Goal: Task Accomplishment & Management: Use online tool/utility

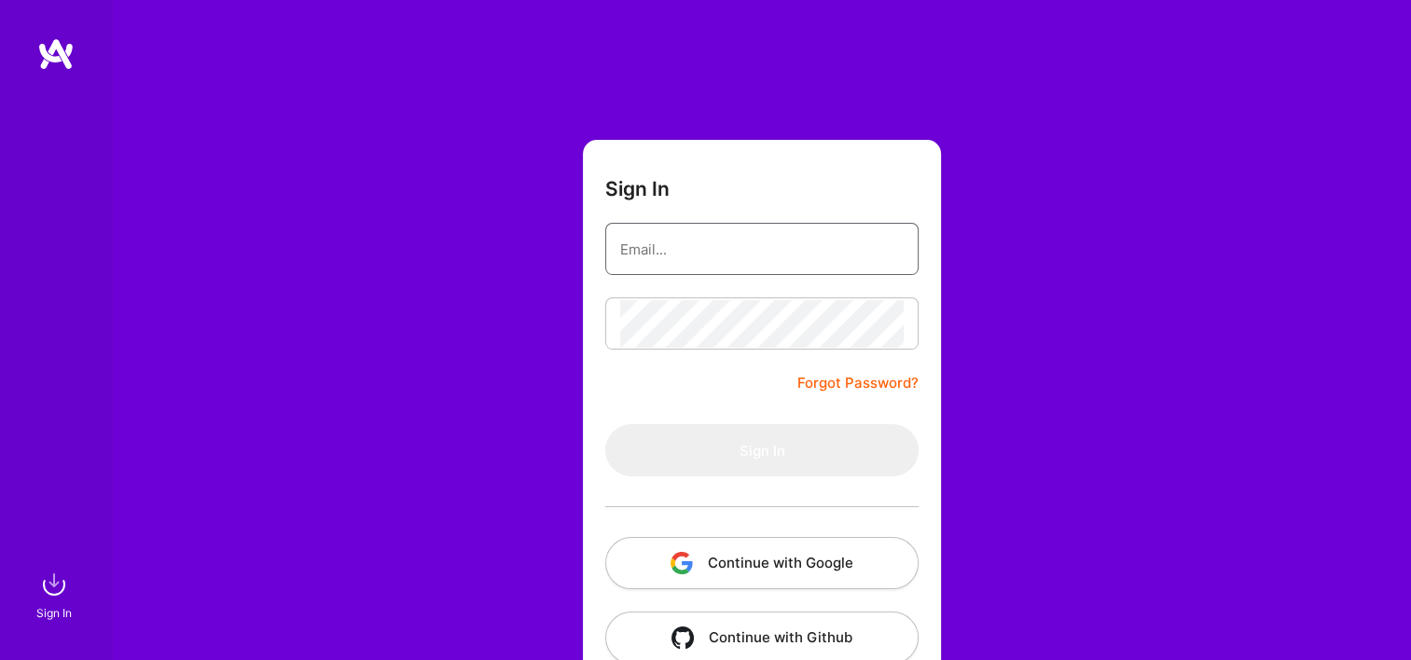
type input "Michaelgombos@a.team"
type input "[EMAIL_ADDRESS][DOMAIN_NAME]"
click at [710, 581] on button "Continue with Google" at bounding box center [761, 563] width 313 height 52
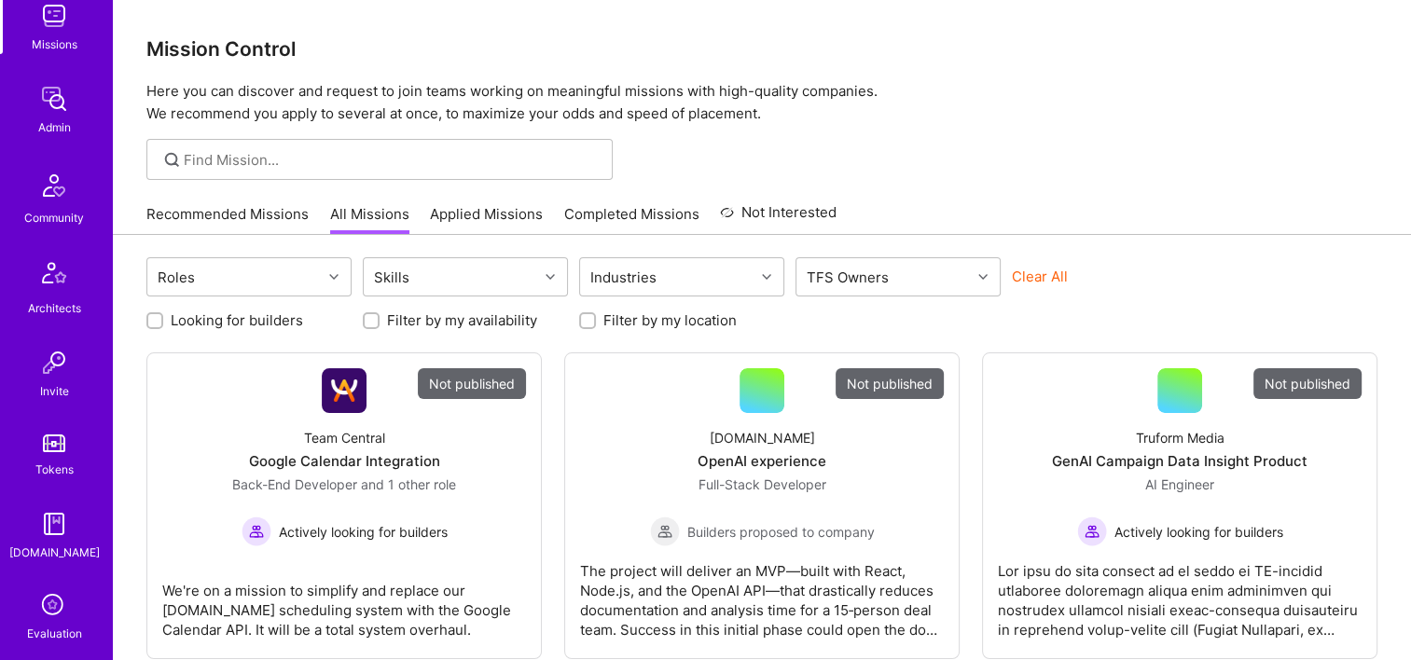
scroll to position [466, 0]
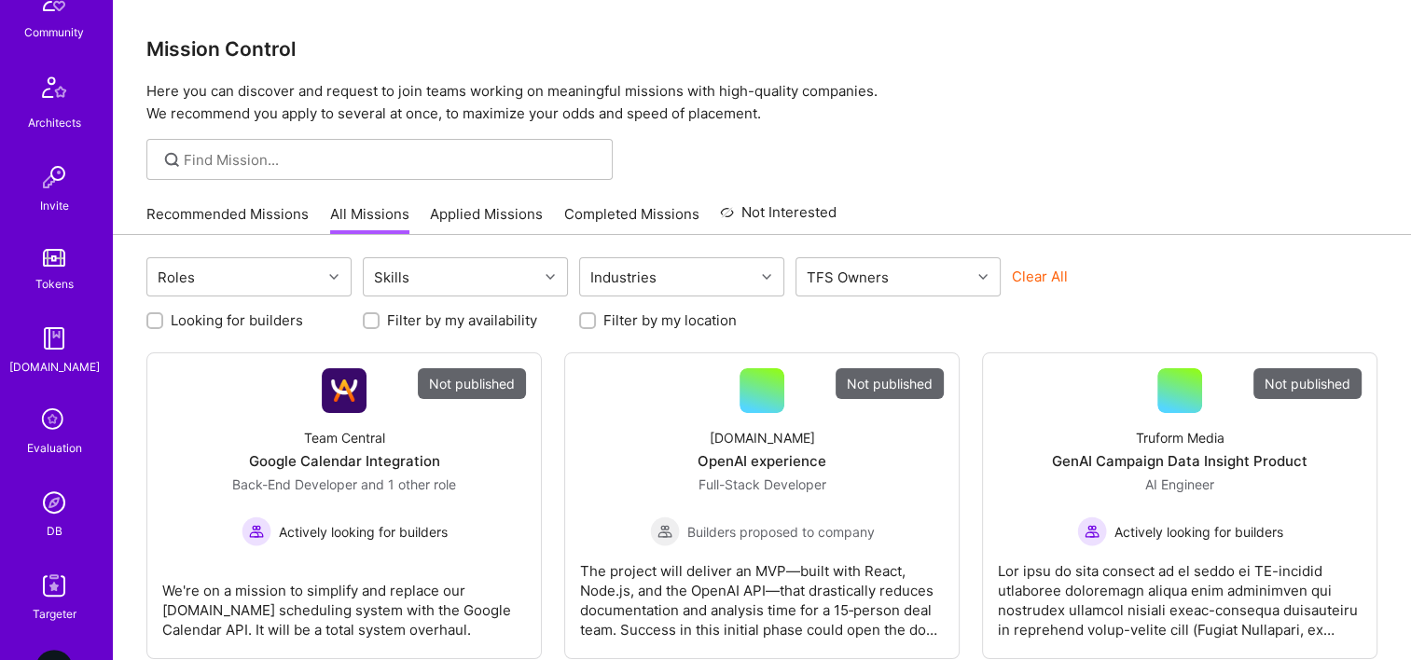
click at [67, 512] on link "DB" at bounding box center [54, 512] width 116 height 57
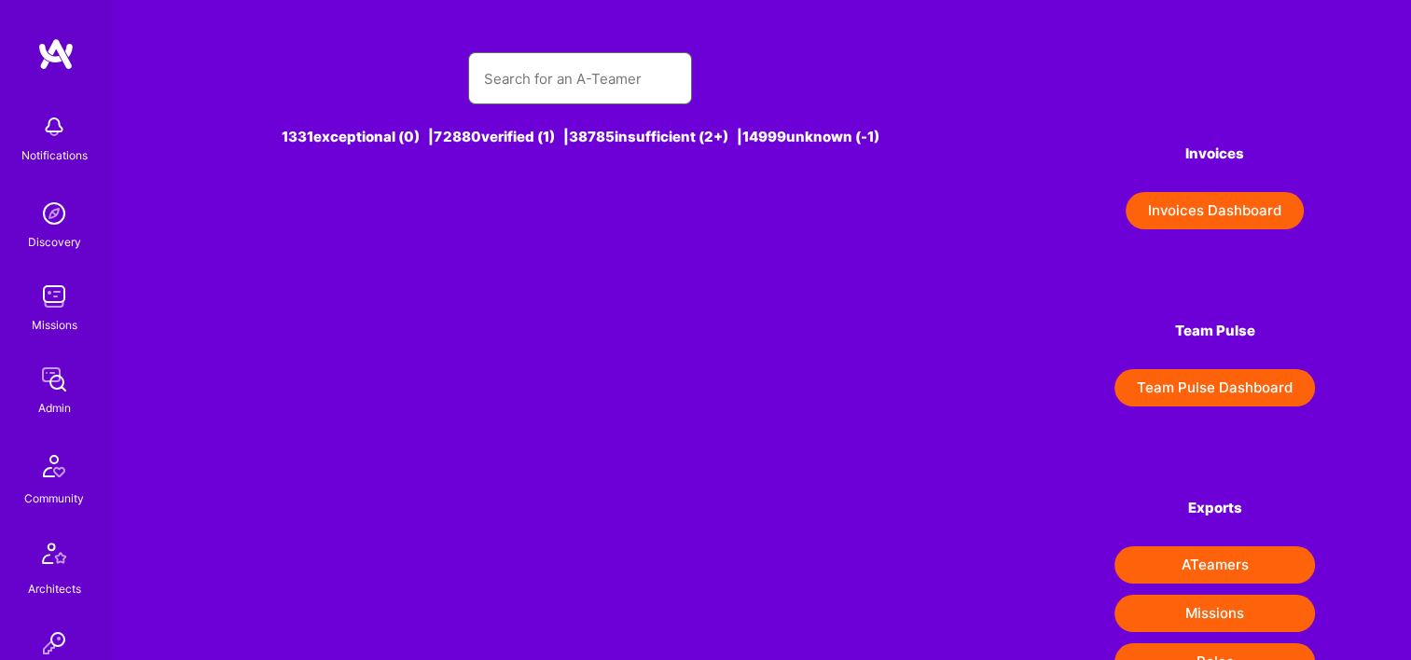
click at [577, 92] on input "text" at bounding box center [580, 79] width 194 height 48
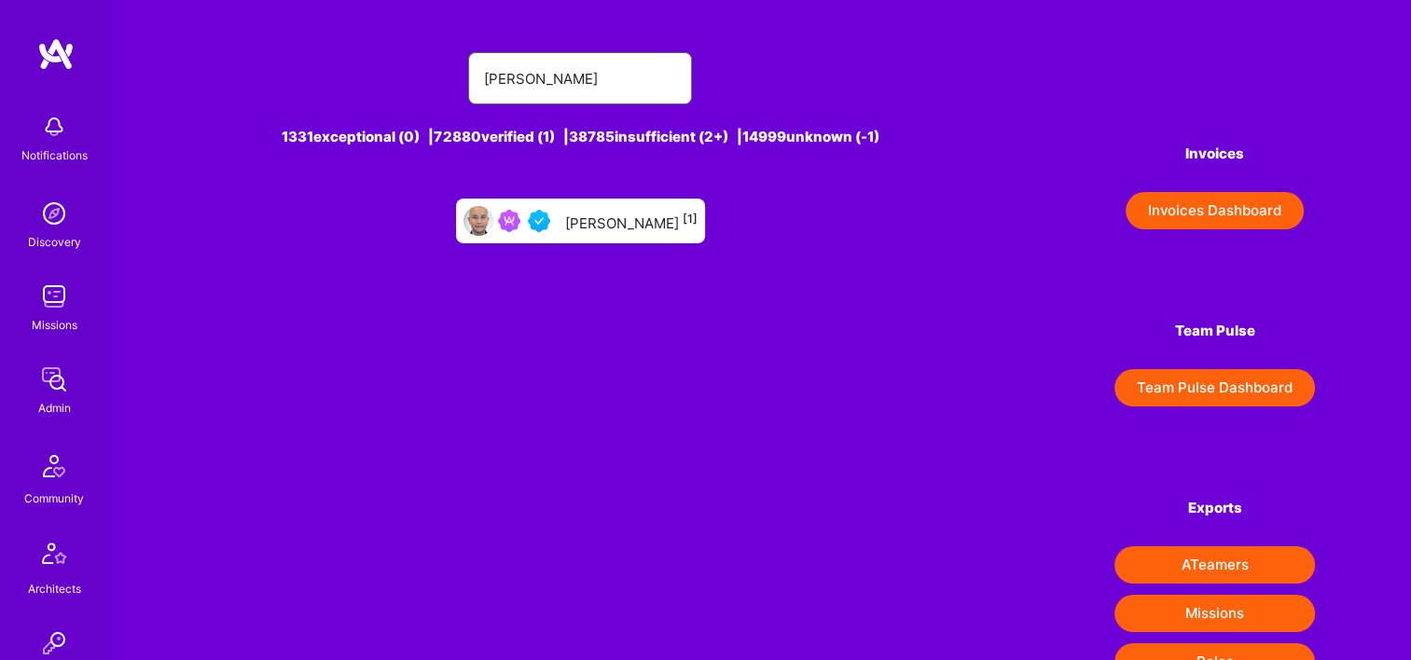
type input "marvin carlos"
click at [635, 238] on div "Marvin Carlos [1]" at bounding box center [580, 221] width 249 height 45
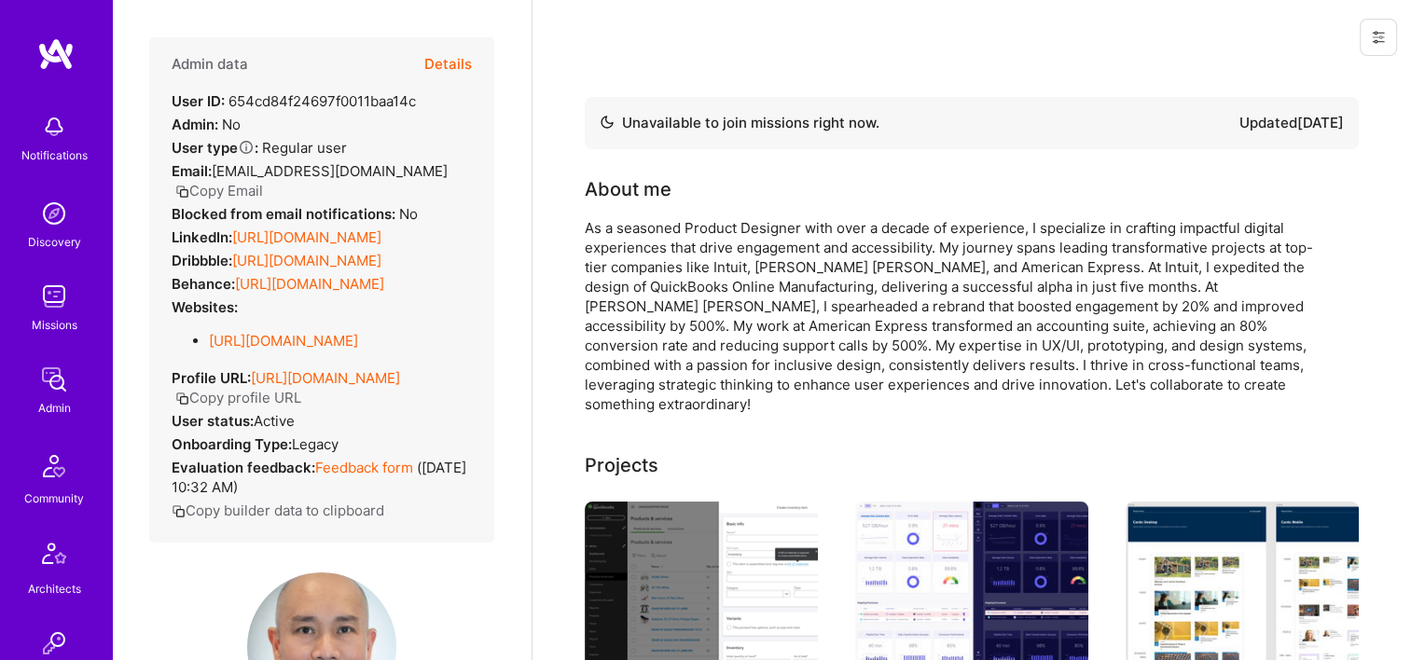
click at [437, 59] on button "Details" at bounding box center [448, 64] width 48 height 54
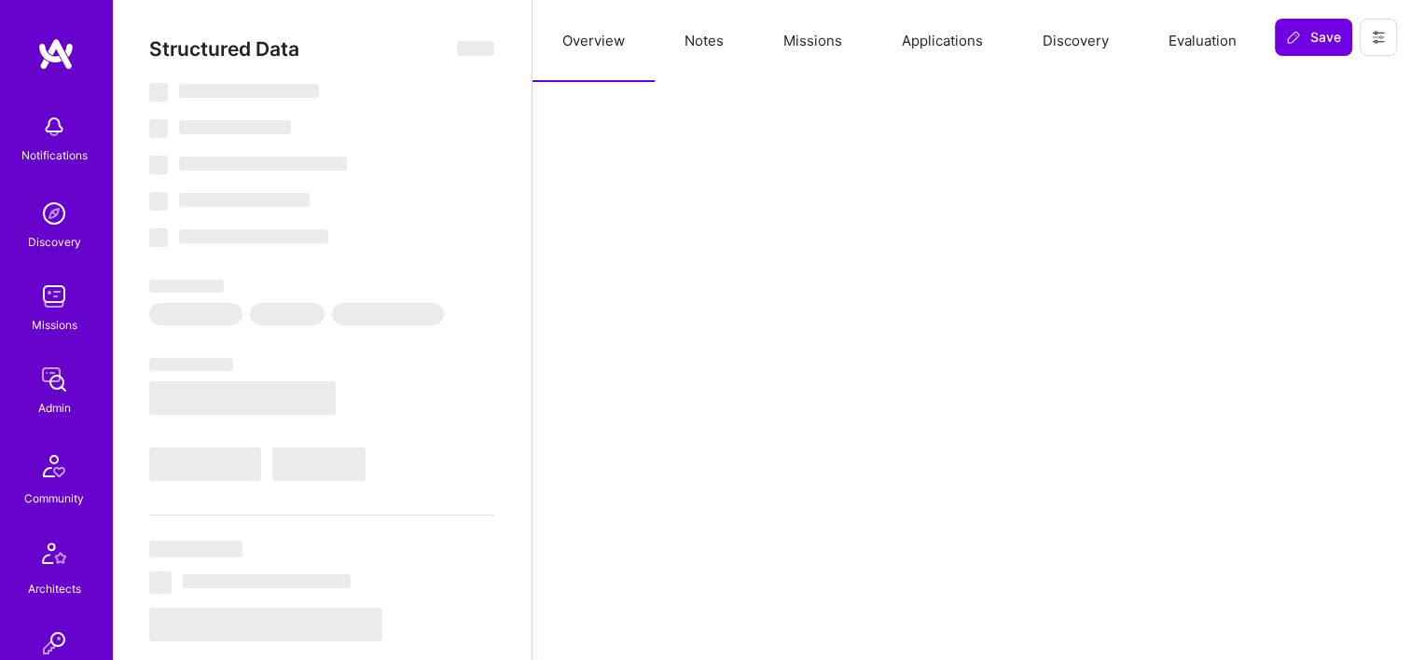
click at [806, 38] on button "Missions" at bounding box center [813, 41] width 118 height 82
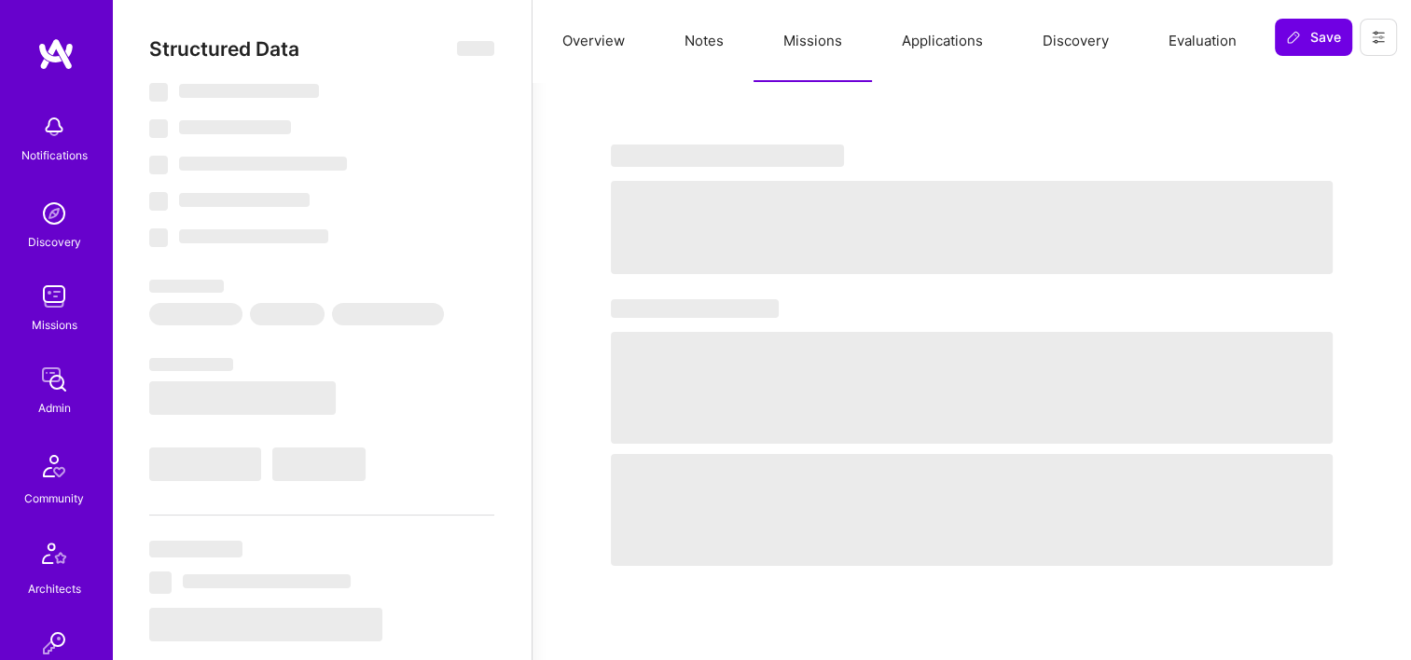
select select "Not Available"
select select "1 Month"
select select "4"
select select "7"
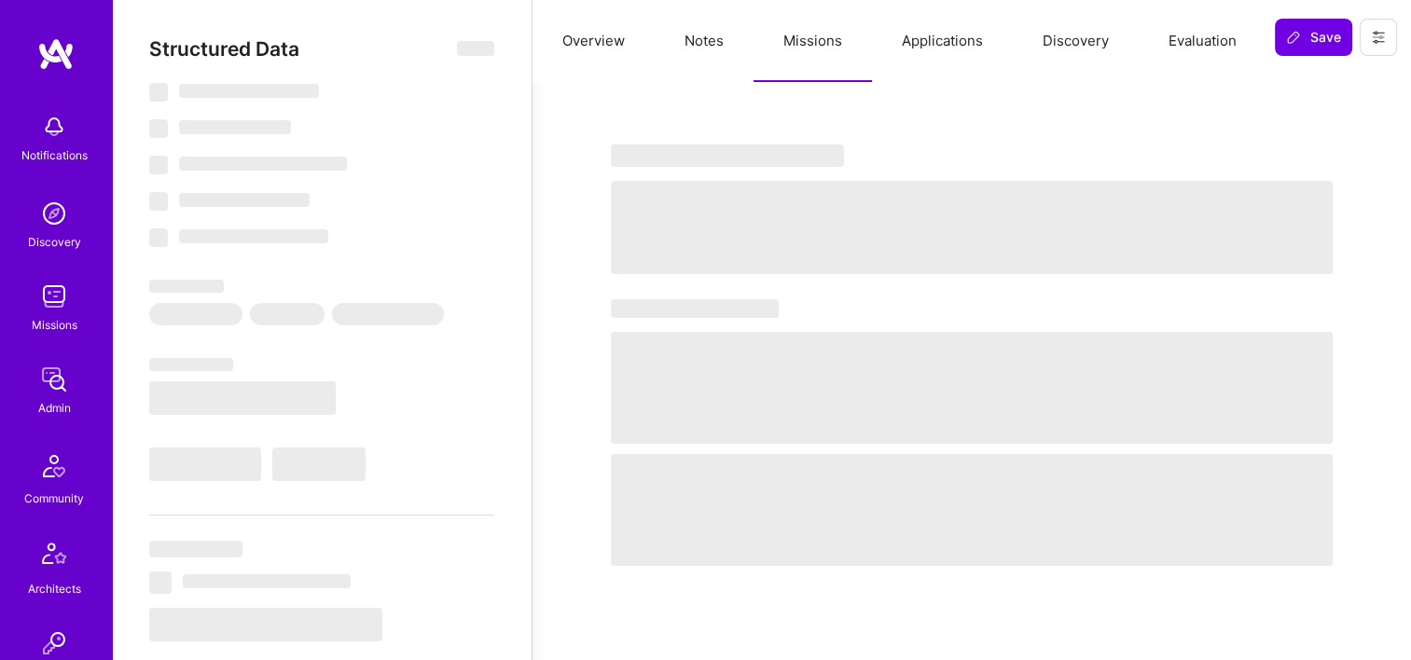
select select "7"
select select "US"
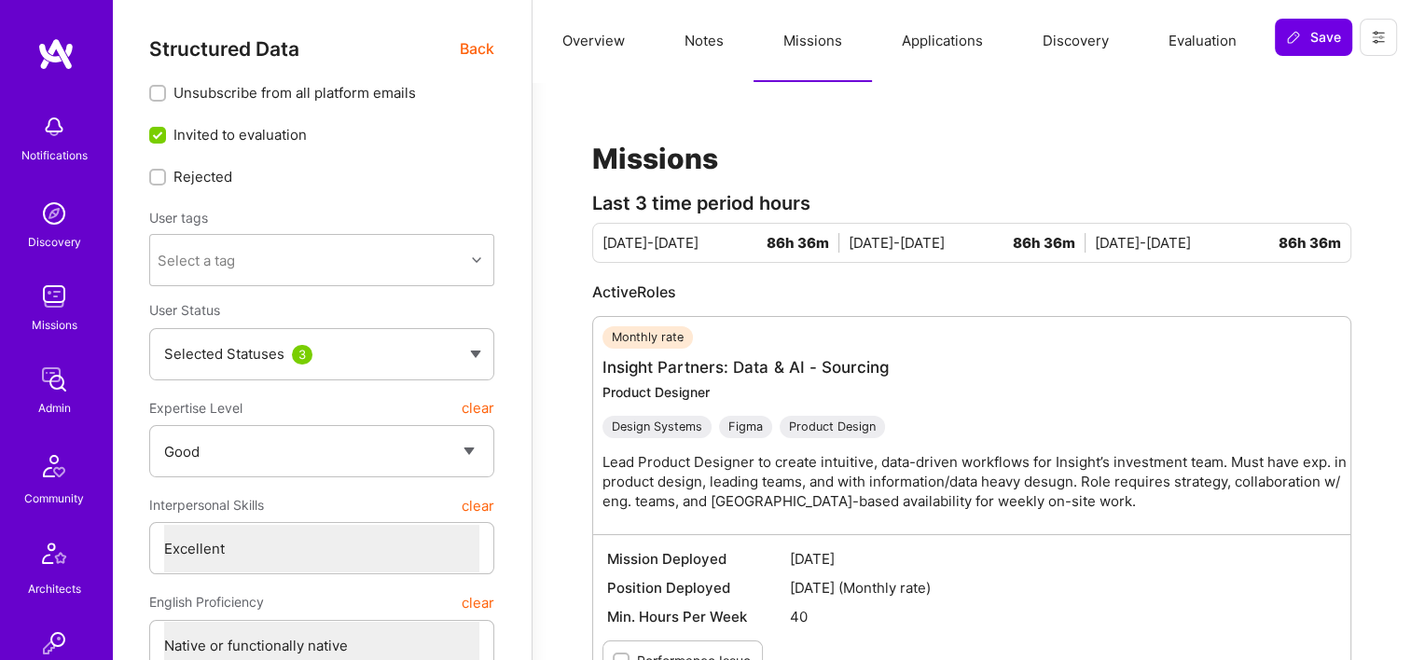
click at [478, 47] on span "Back" at bounding box center [477, 48] width 35 height 23
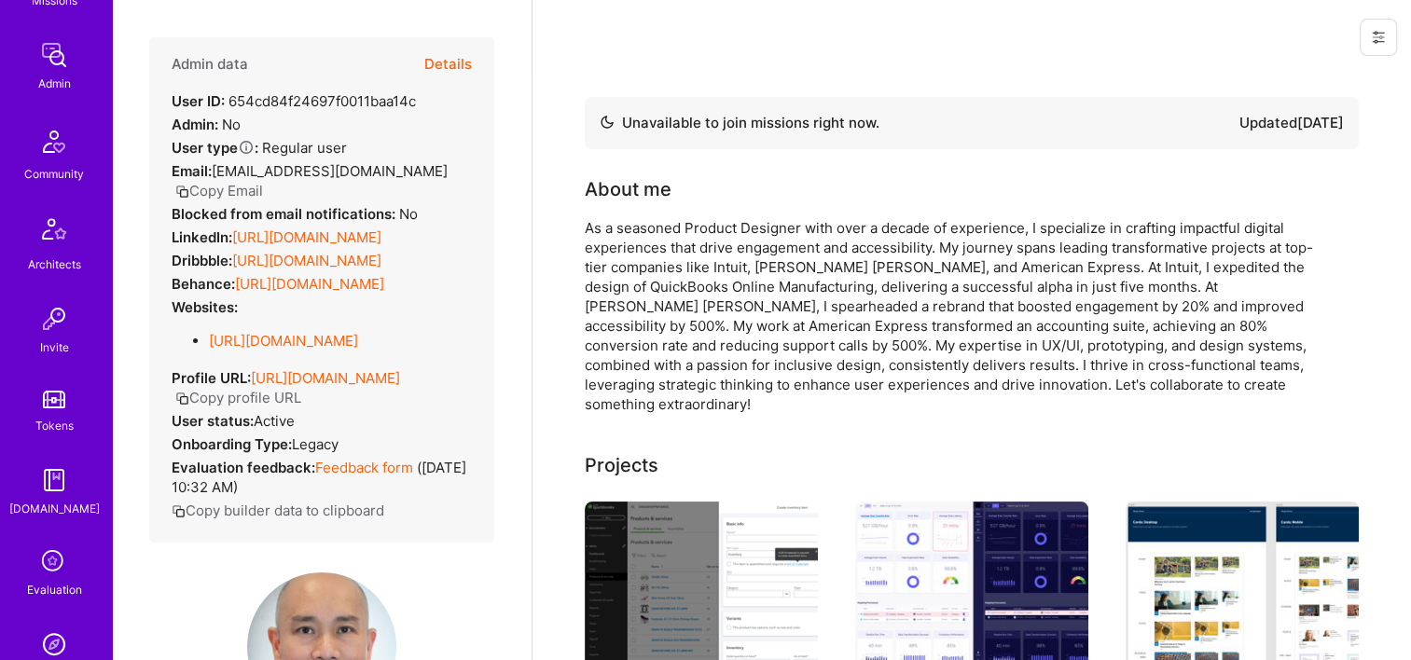
scroll to position [280, 0]
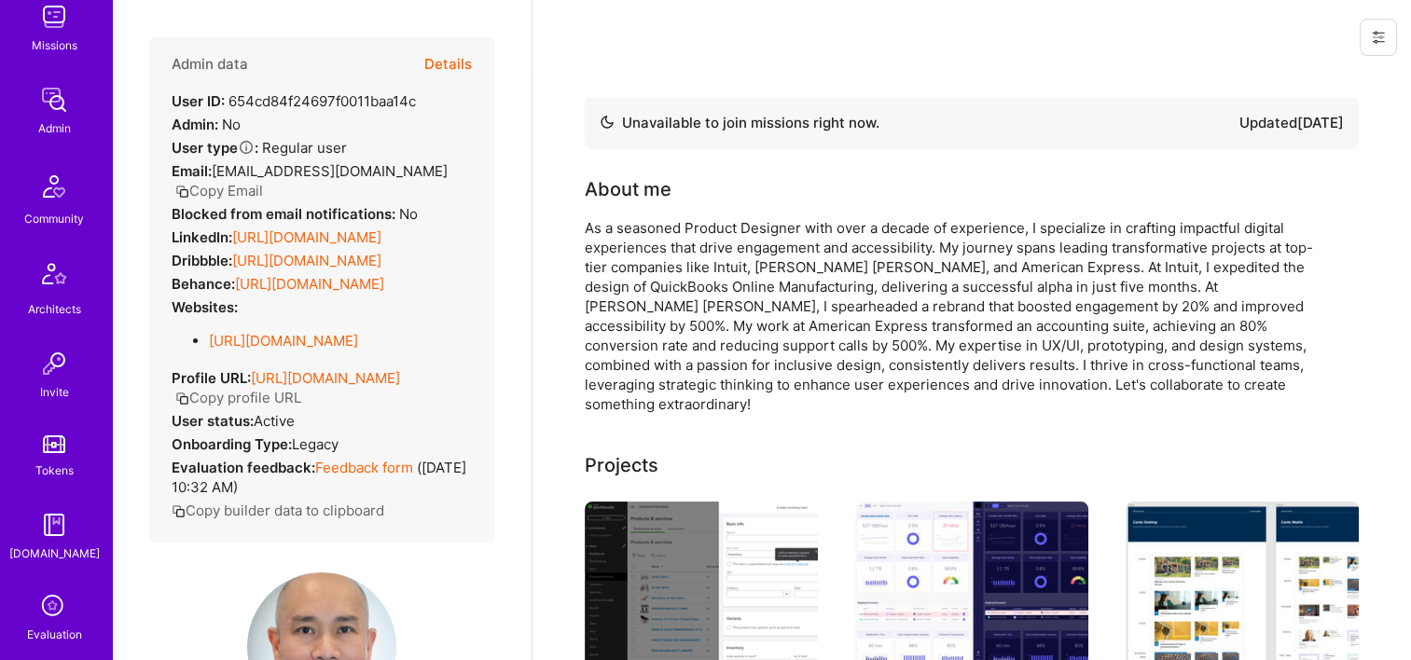
click at [48, 112] on img at bounding box center [53, 99] width 37 height 37
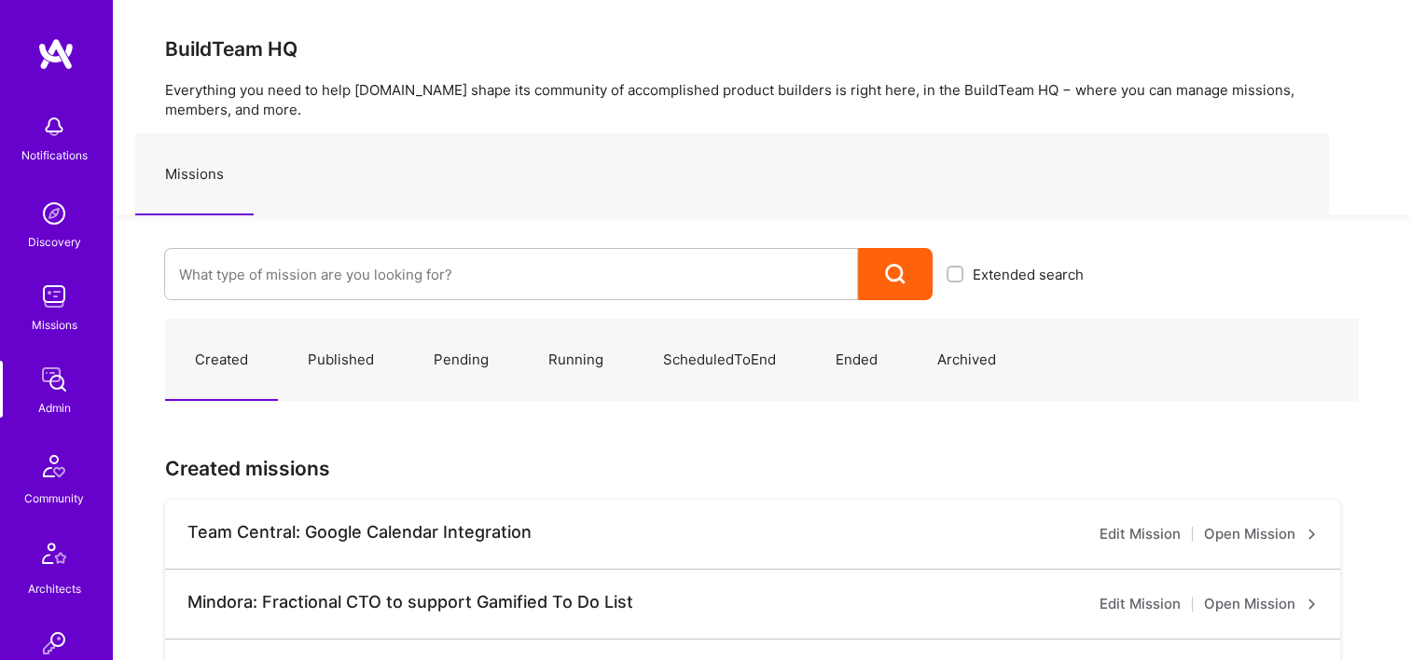
click at [424, 239] on div "Extended search" at bounding box center [605, 257] width 985 height 85
click at [417, 276] on input at bounding box center [511, 275] width 664 height 48
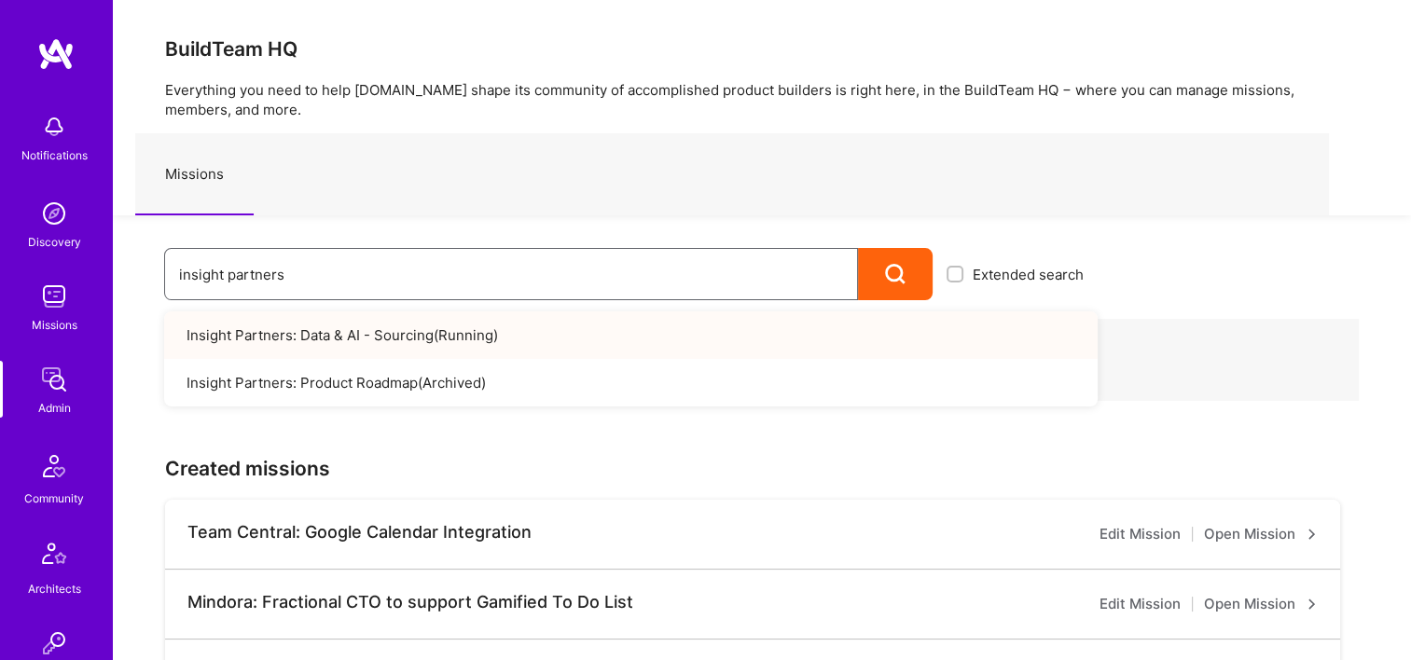
type input "insight partners"
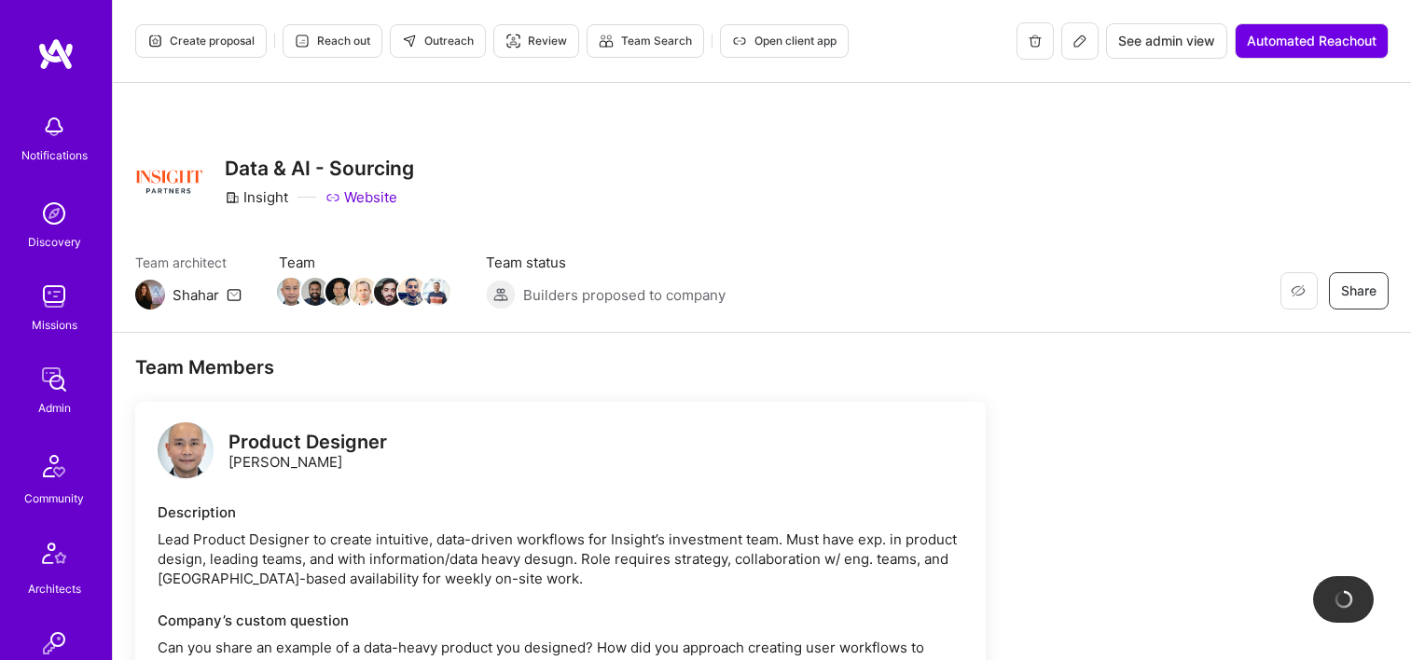
click at [1164, 46] on span "See admin view" at bounding box center [1166, 41] width 97 height 19
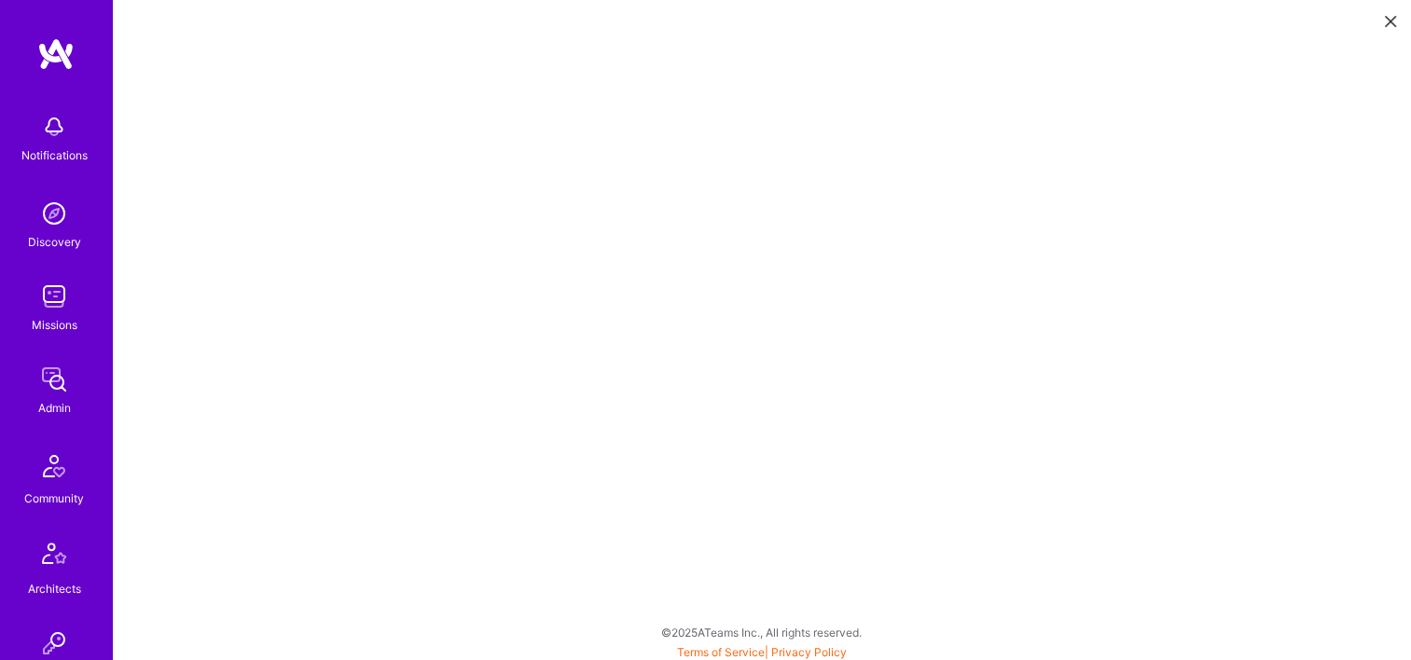
click at [1381, 23] on button at bounding box center [1391, 20] width 22 height 31
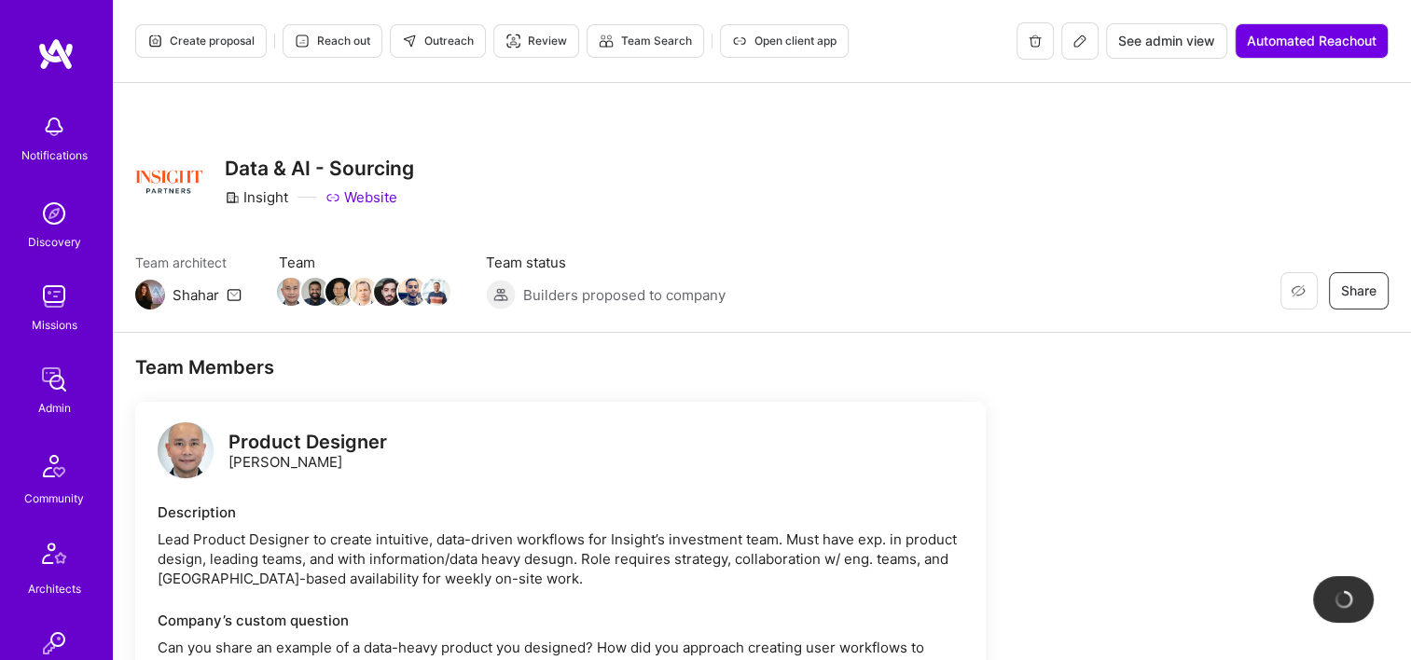
click at [1164, 44] on span "See admin view" at bounding box center [1166, 41] width 97 height 19
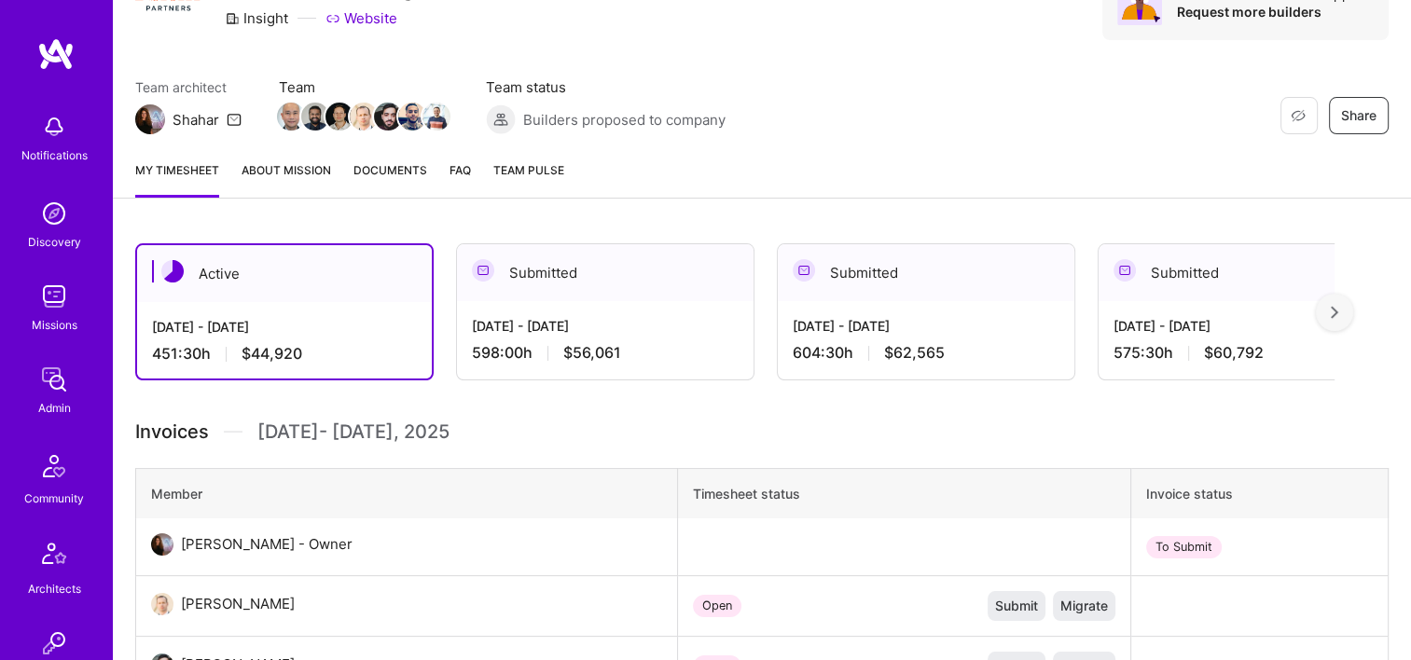
scroll to position [187, 0]
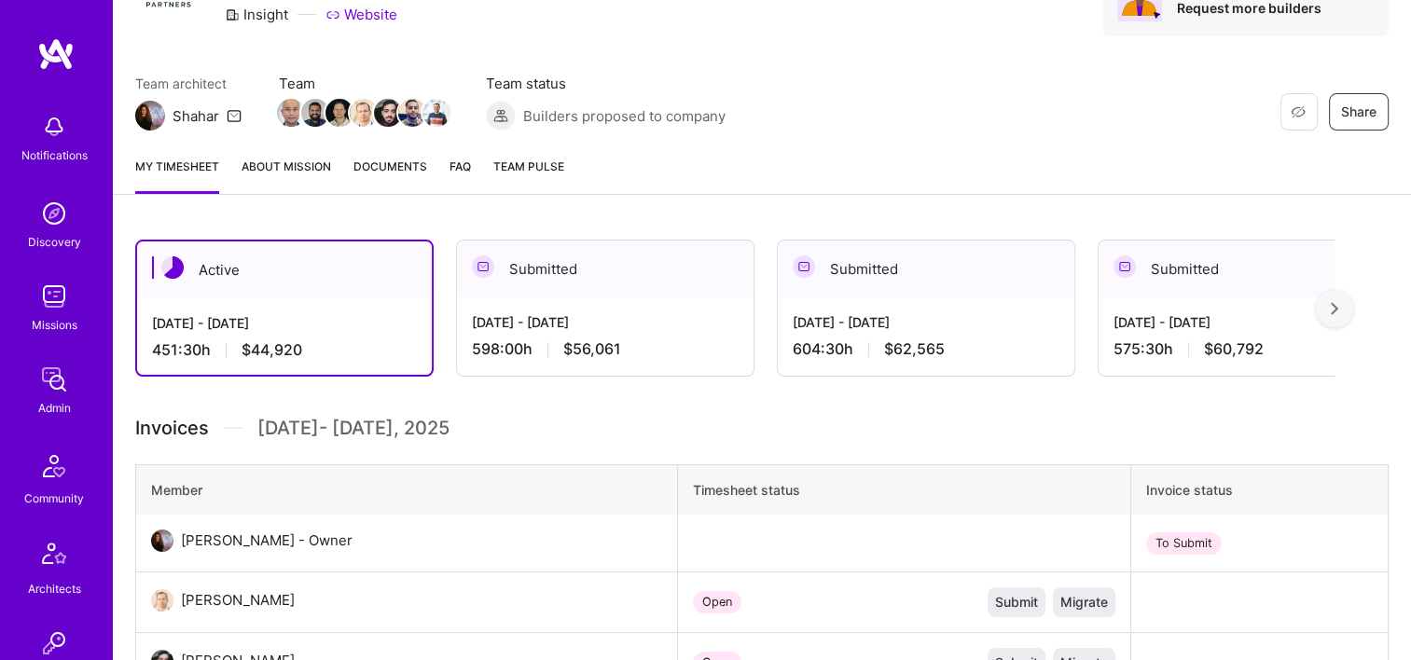
click at [688, 295] on div "Submitted" at bounding box center [605, 269] width 297 height 57
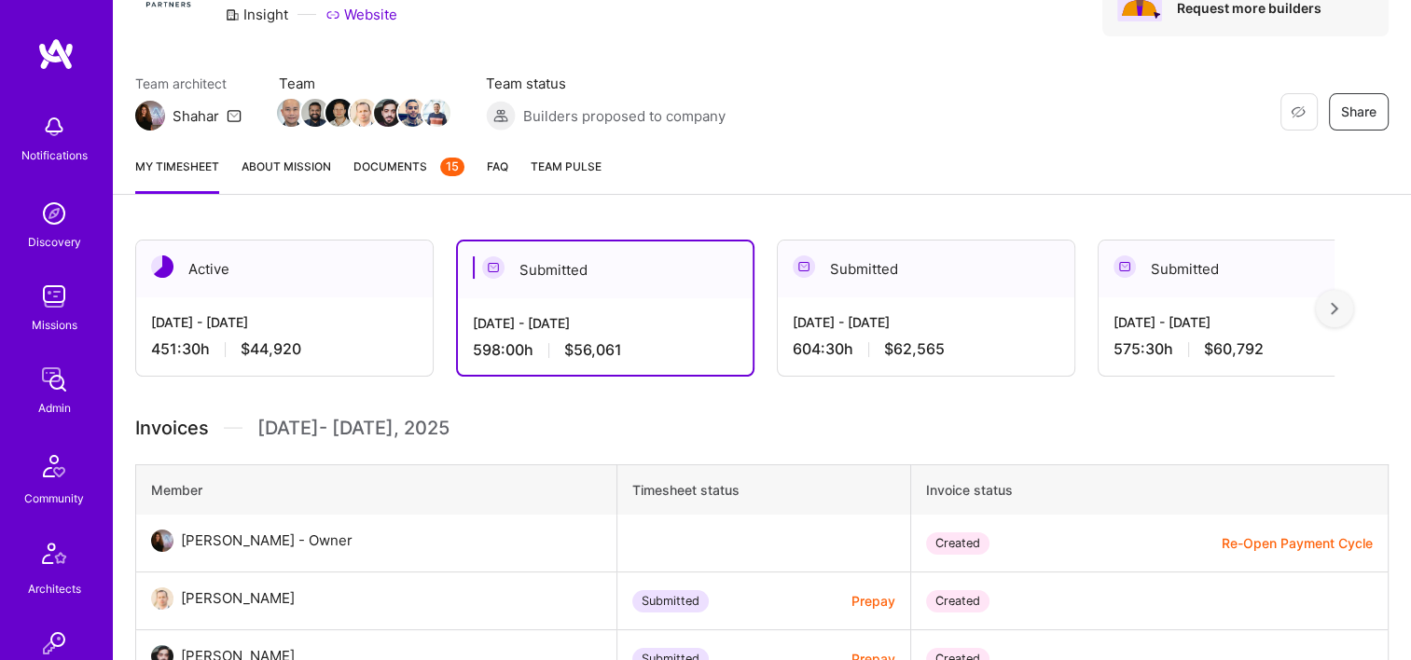
click at [389, 165] on span "Documents 15" at bounding box center [409, 167] width 111 height 20
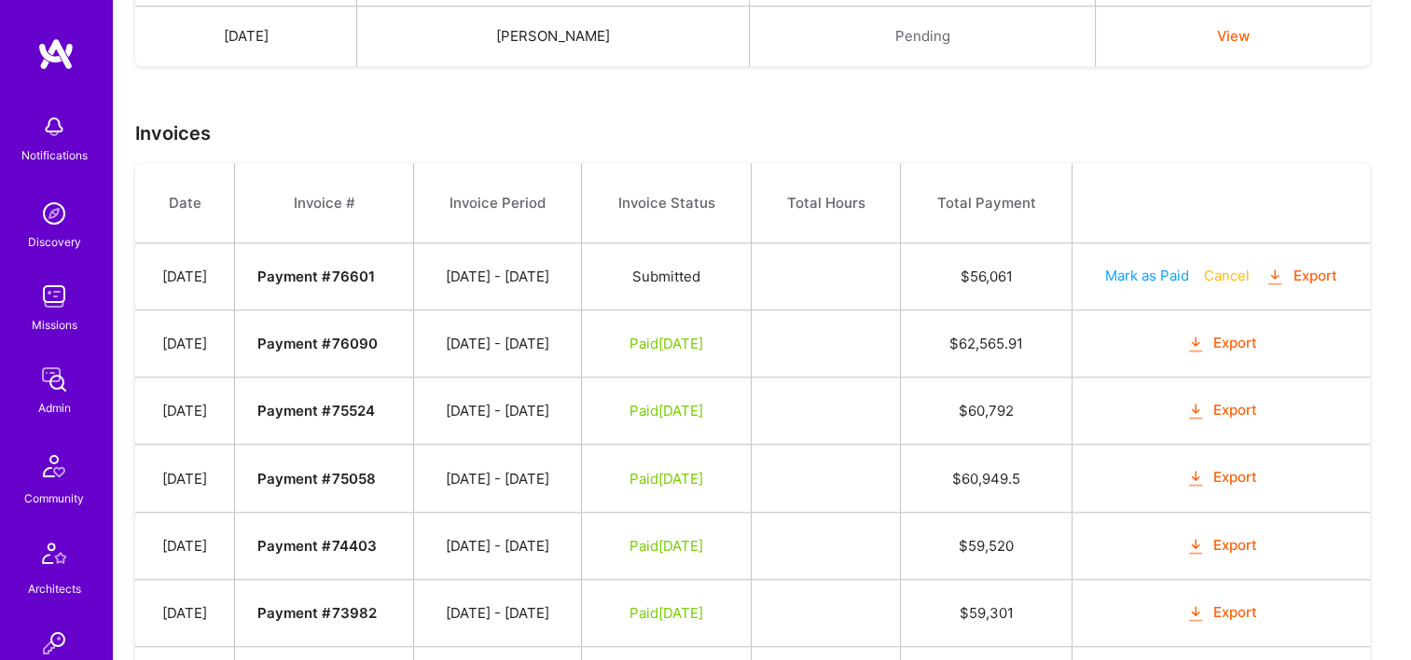
scroll to position [1492, 0]
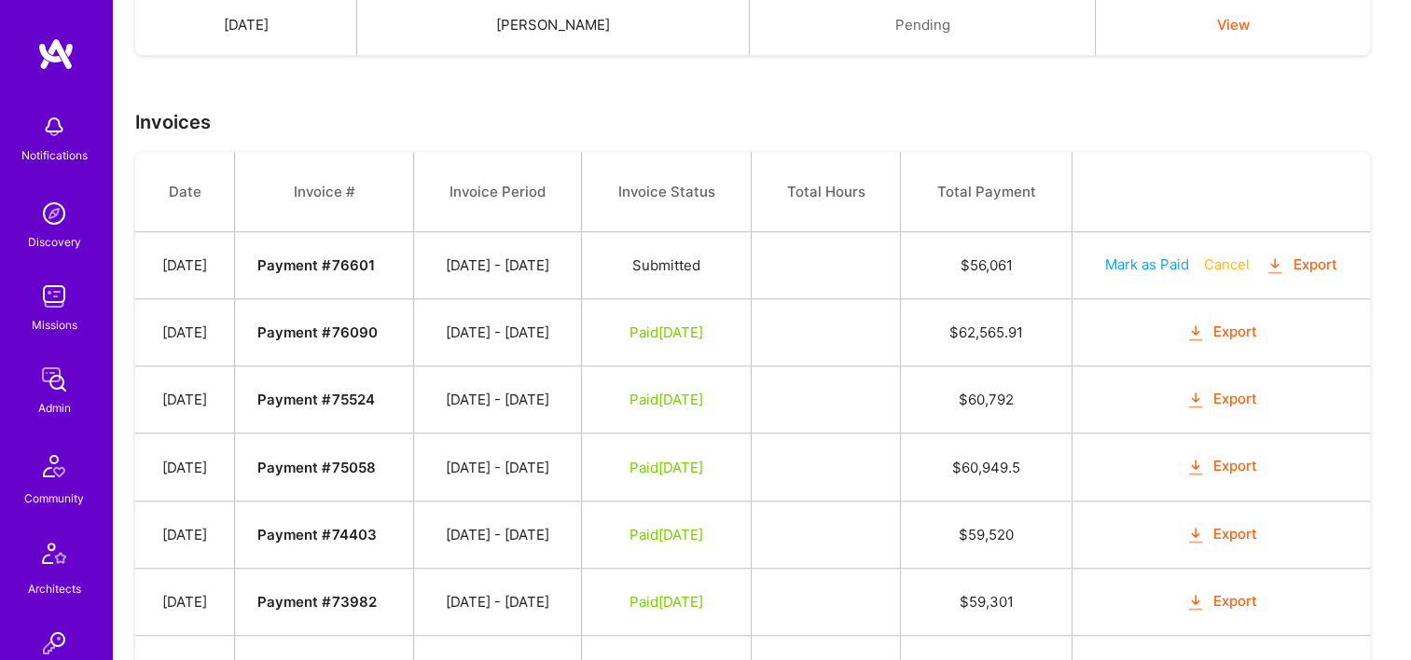
click at [1222, 336] on button "Export" at bounding box center [1222, 332] width 73 height 21
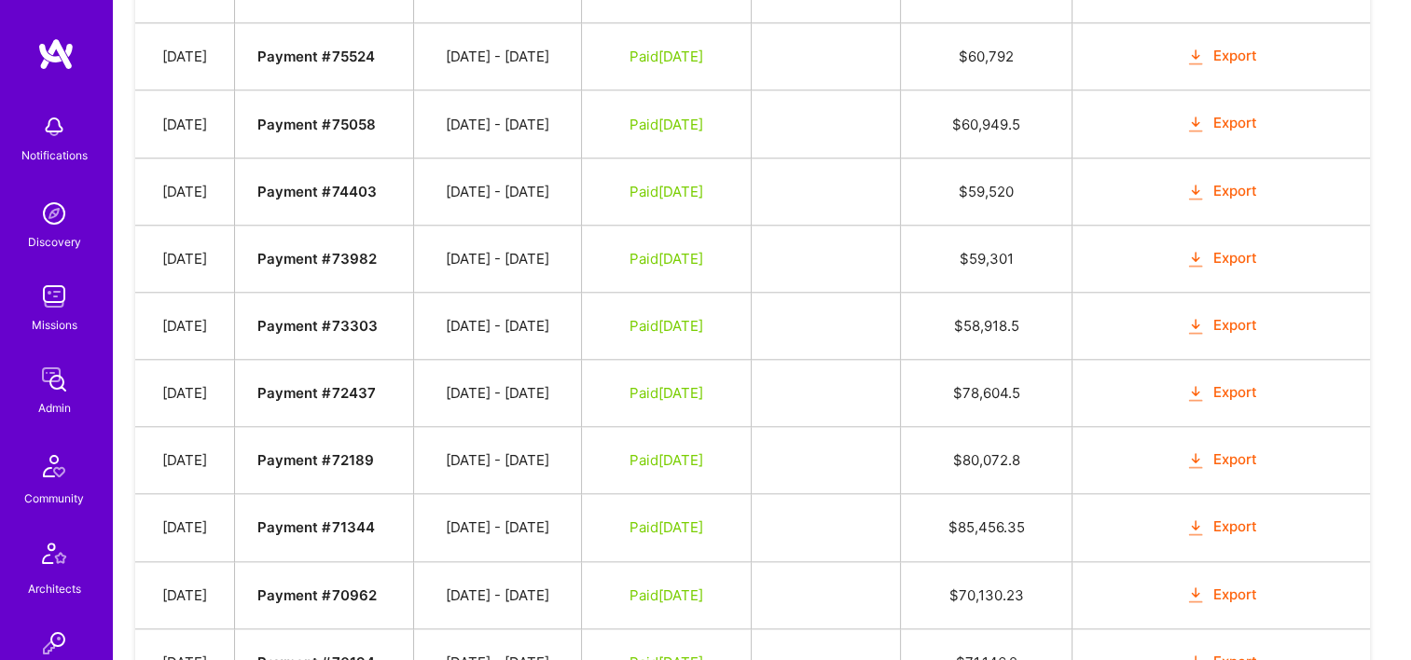
scroll to position [1865, 0]
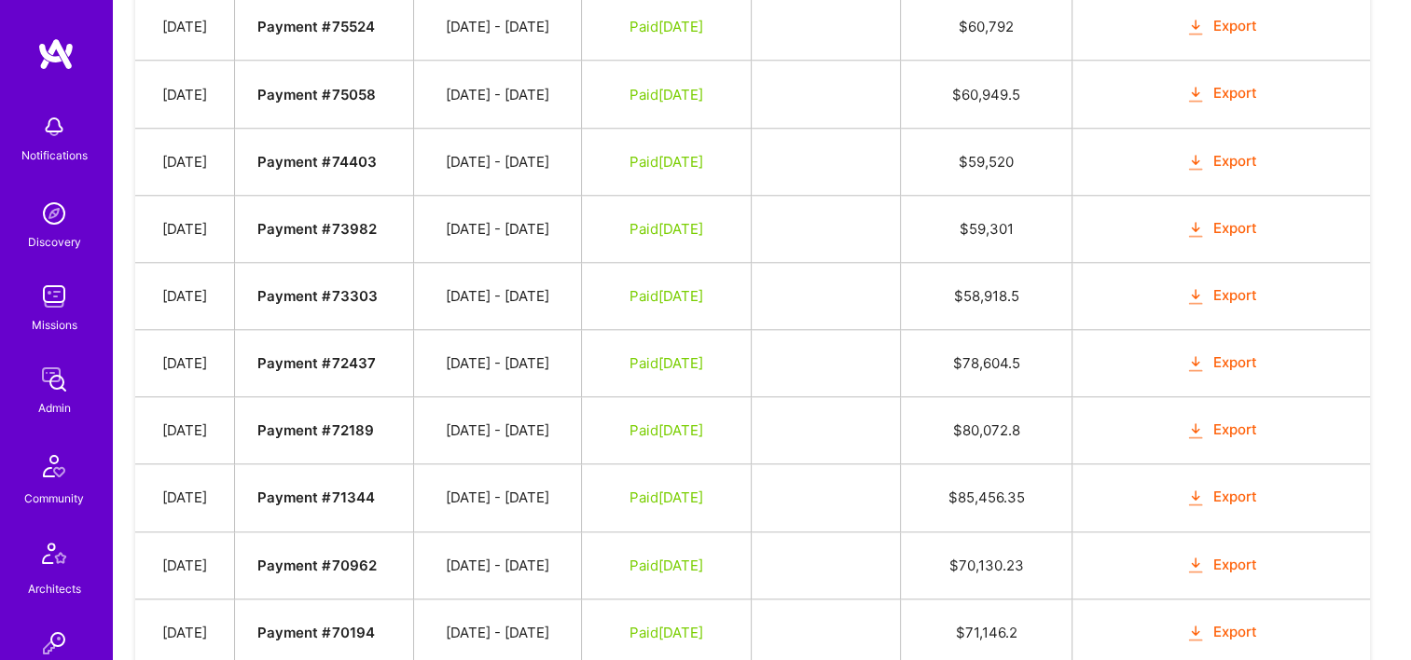
click at [1231, 151] on button "Export" at bounding box center [1222, 161] width 73 height 21
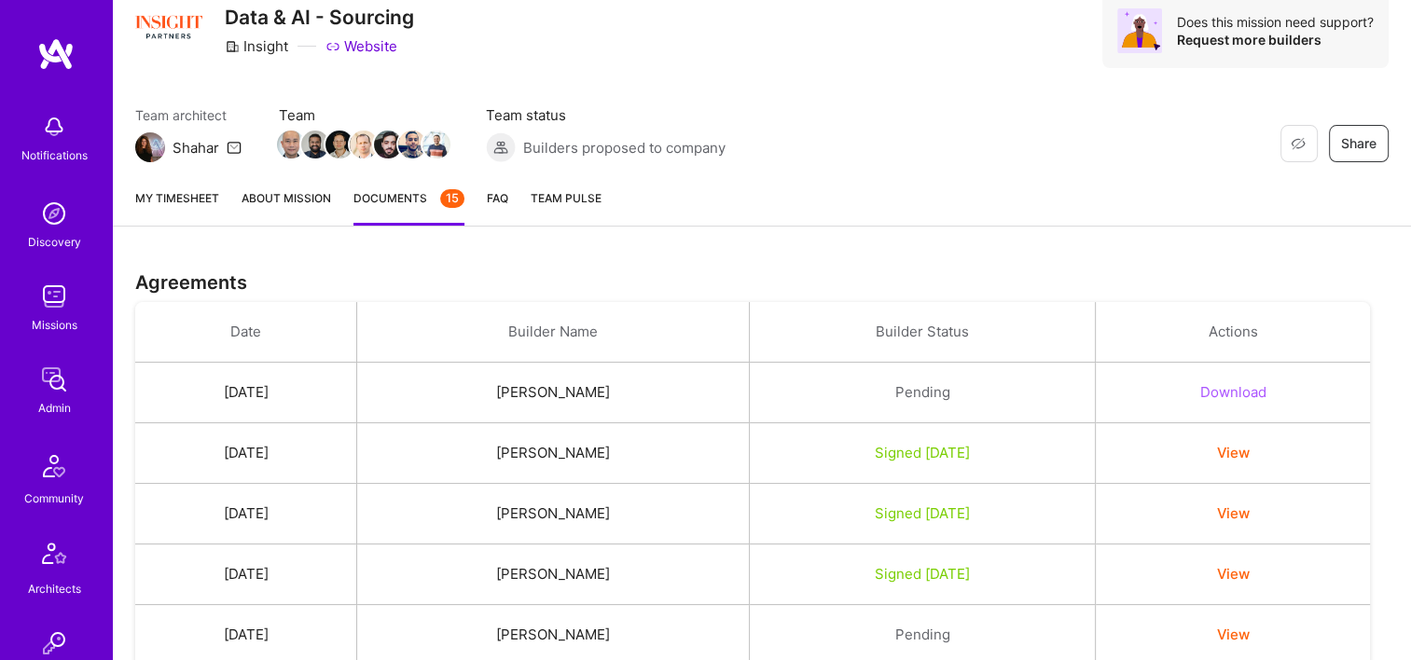
scroll to position [0, 0]
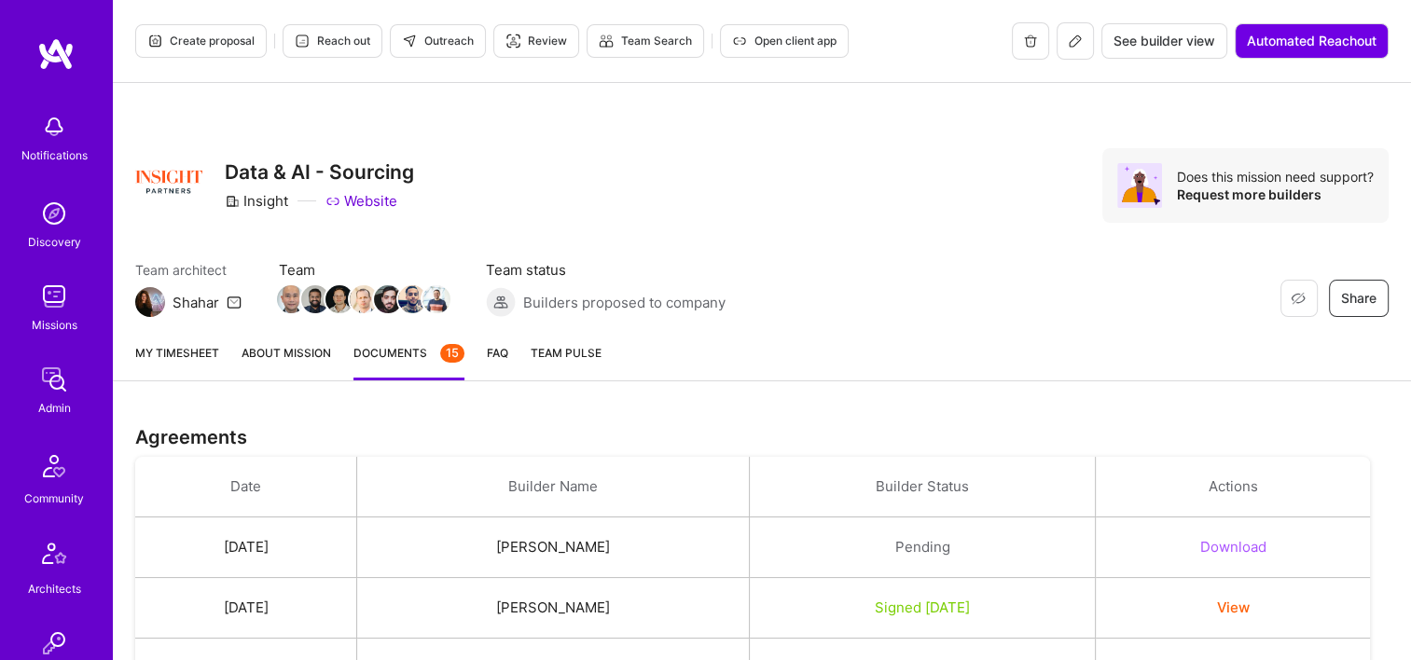
click at [209, 356] on link "My timesheet" at bounding box center [177, 361] width 84 height 37
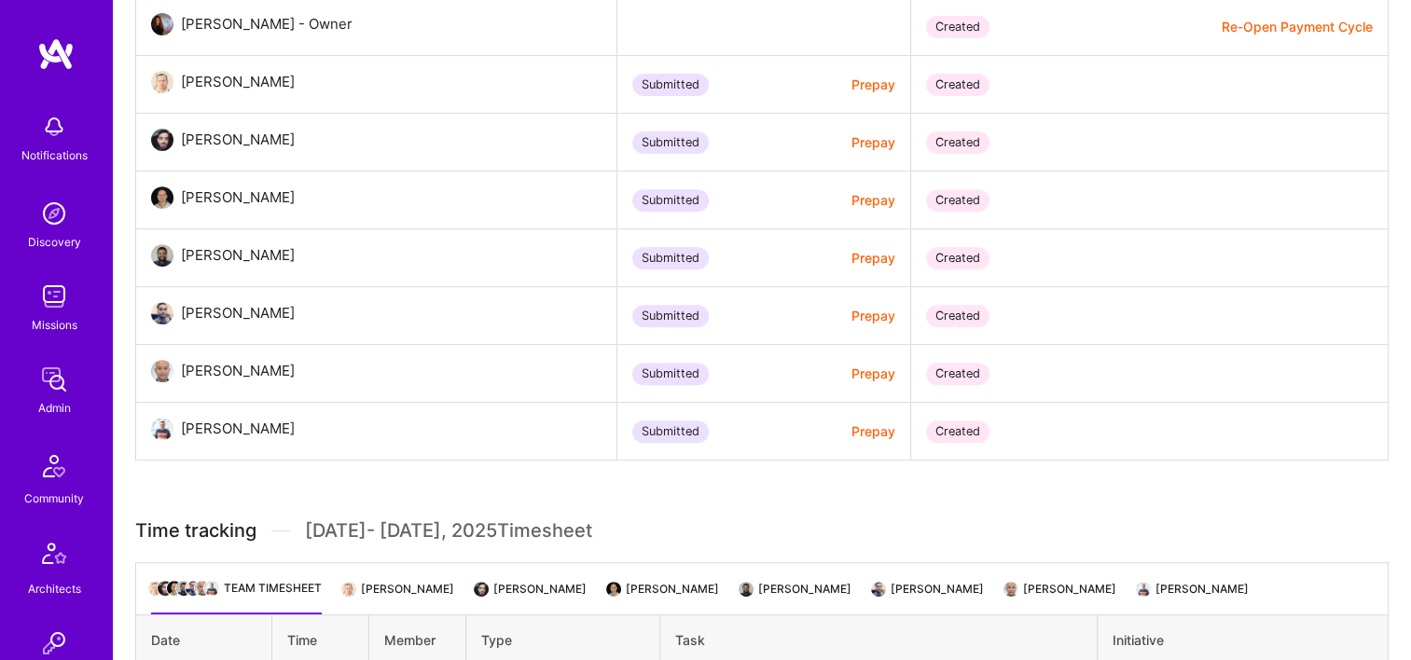
scroll to position [1119, 0]
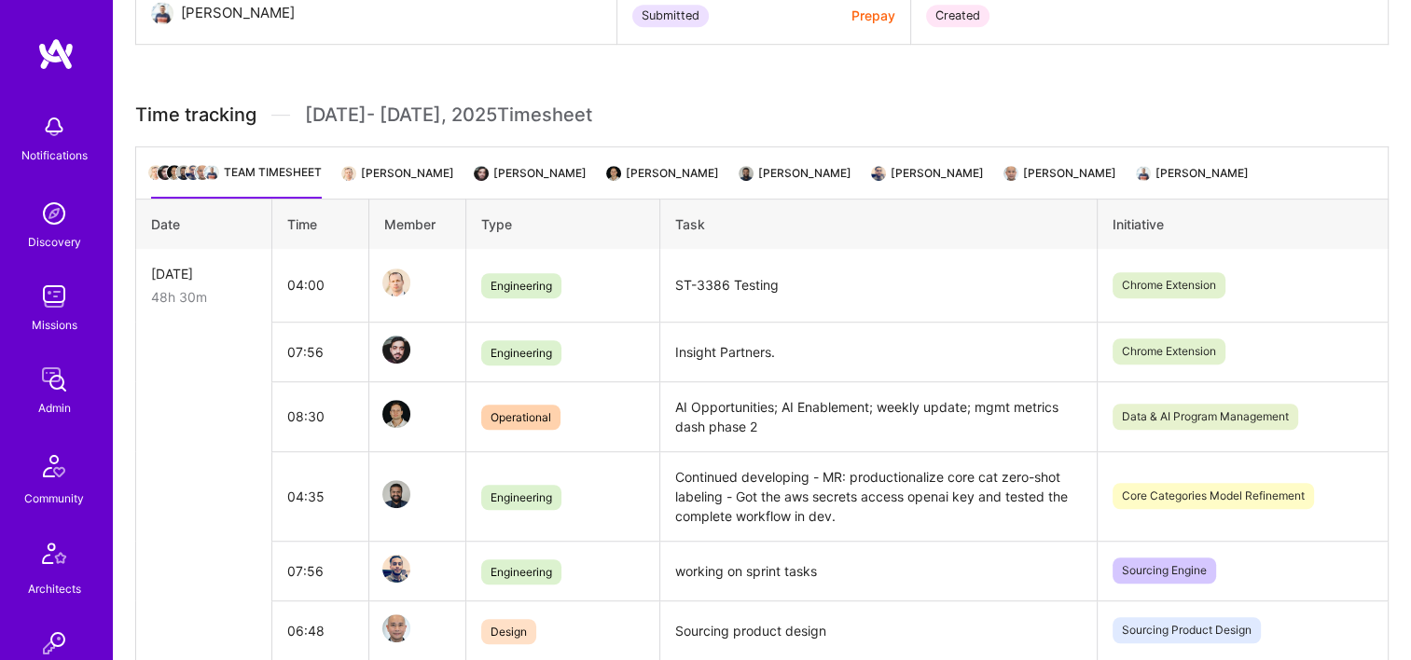
click at [1037, 175] on li "Marvin Carlos" at bounding box center [1061, 180] width 110 height 36
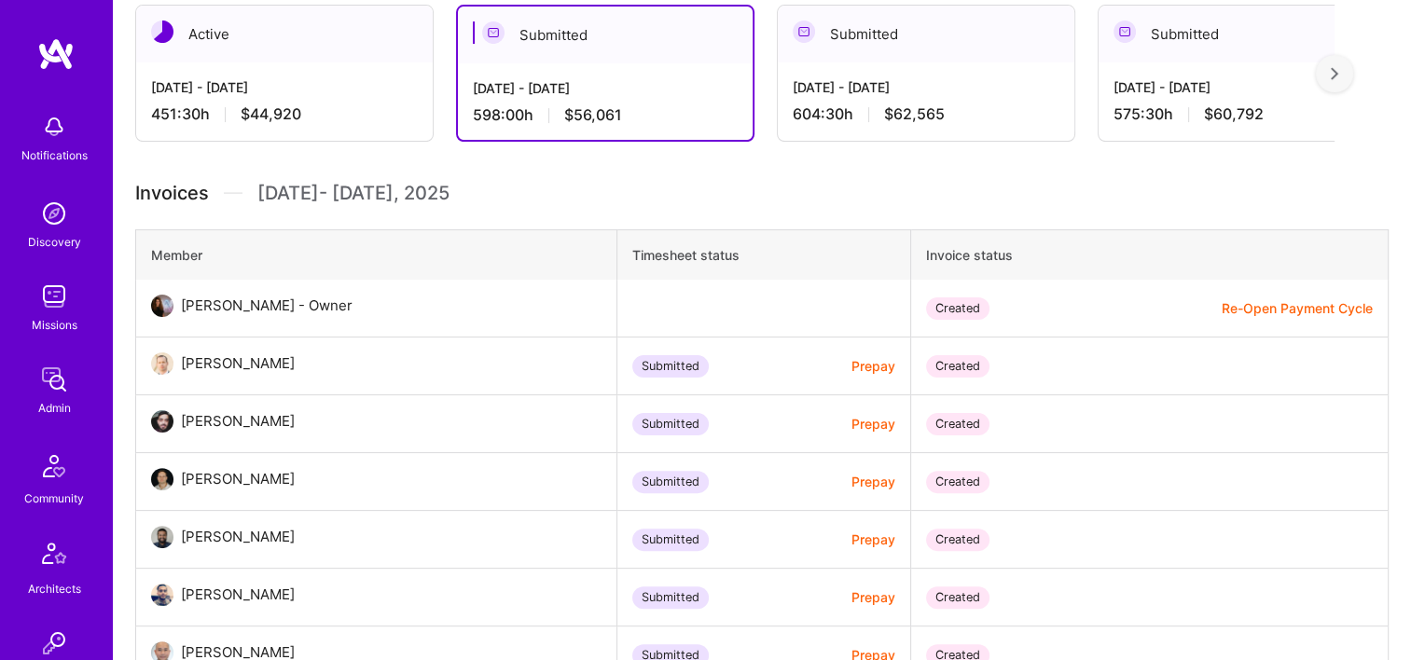
scroll to position [466, 0]
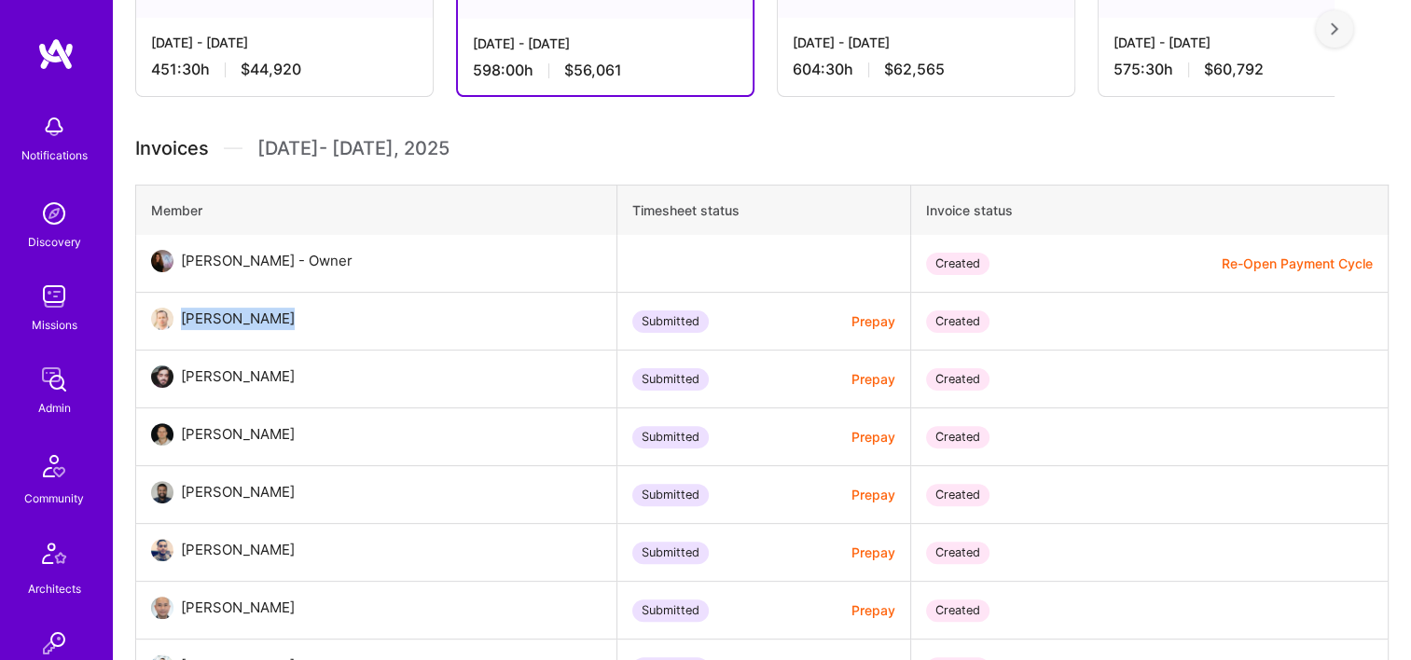
drag, startPoint x: 250, startPoint y: 317, endPoint x: 180, endPoint y: 320, distance: 70.0
click at [180, 320] on div "Keith Kelly" at bounding box center [241, 319] width 136 height 22
copy div "Keith Kelly"
click at [403, 352] on td "Raed Ali" at bounding box center [376, 380] width 481 height 58
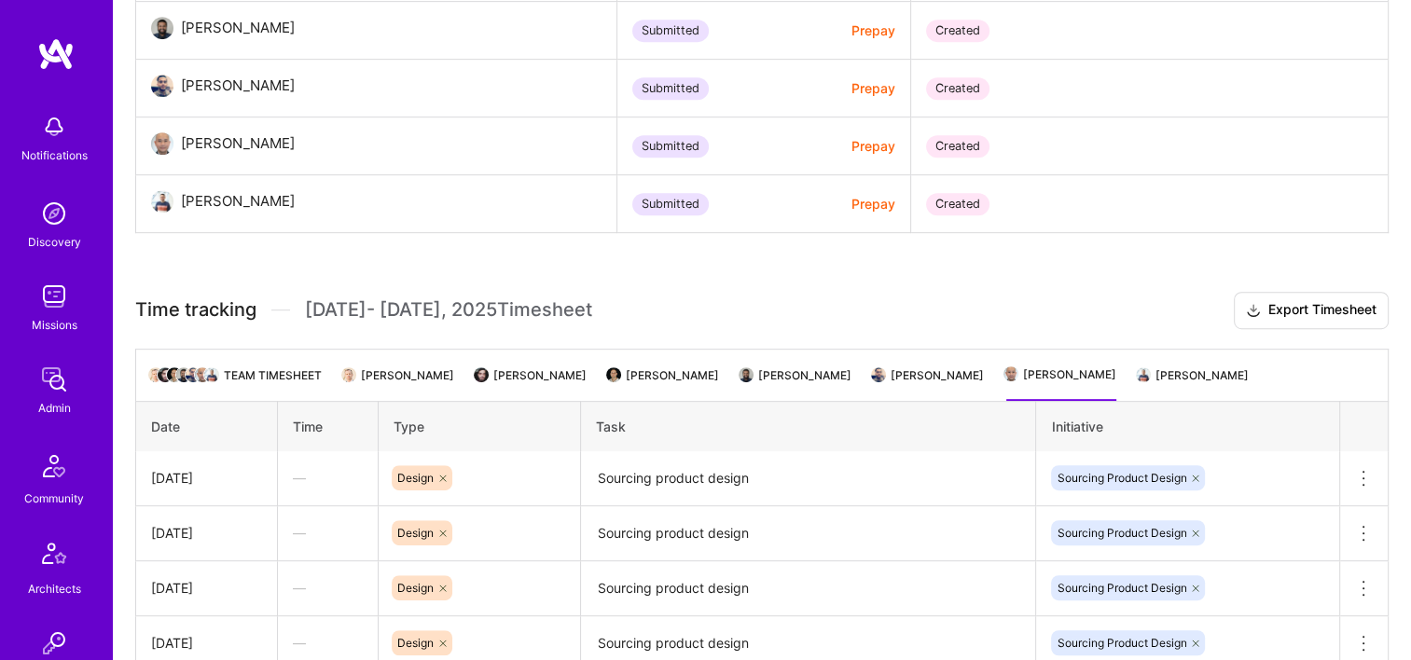
scroll to position [933, 0]
click at [609, 393] on li "Thomas Barr" at bounding box center [664, 381] width 110 height 36
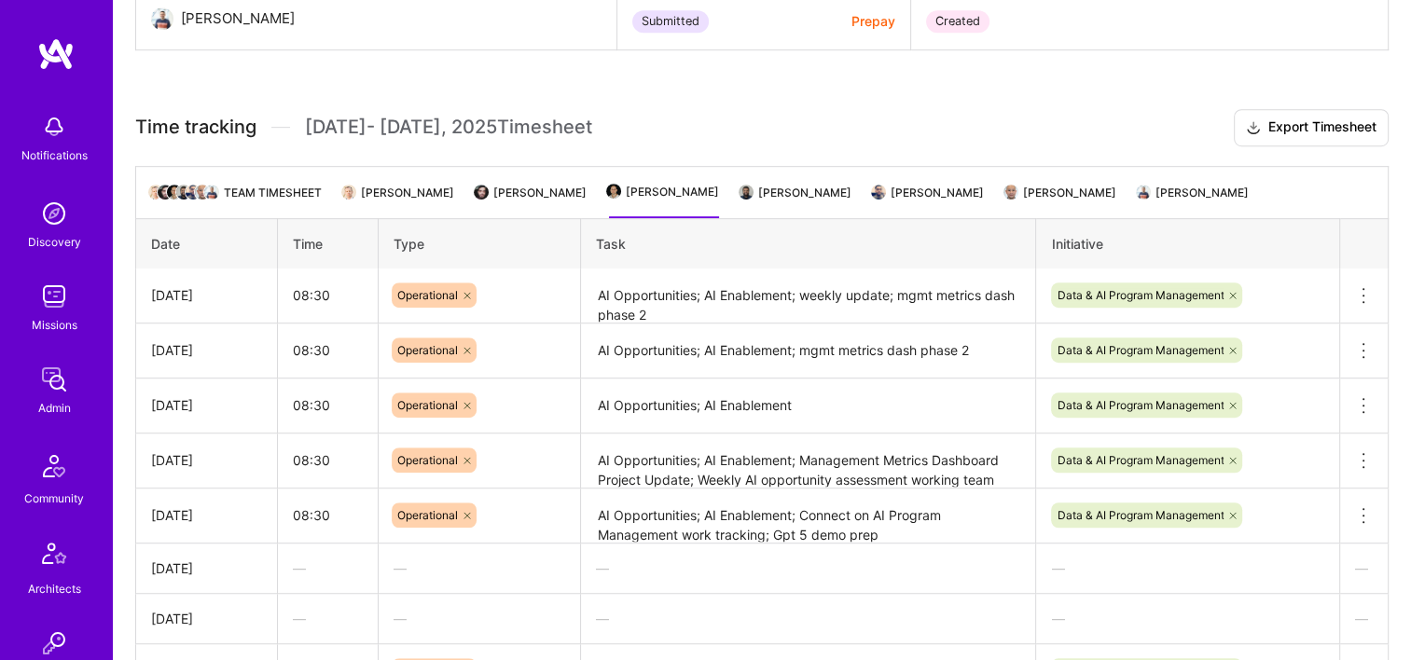
scroll to position [1119, 0]
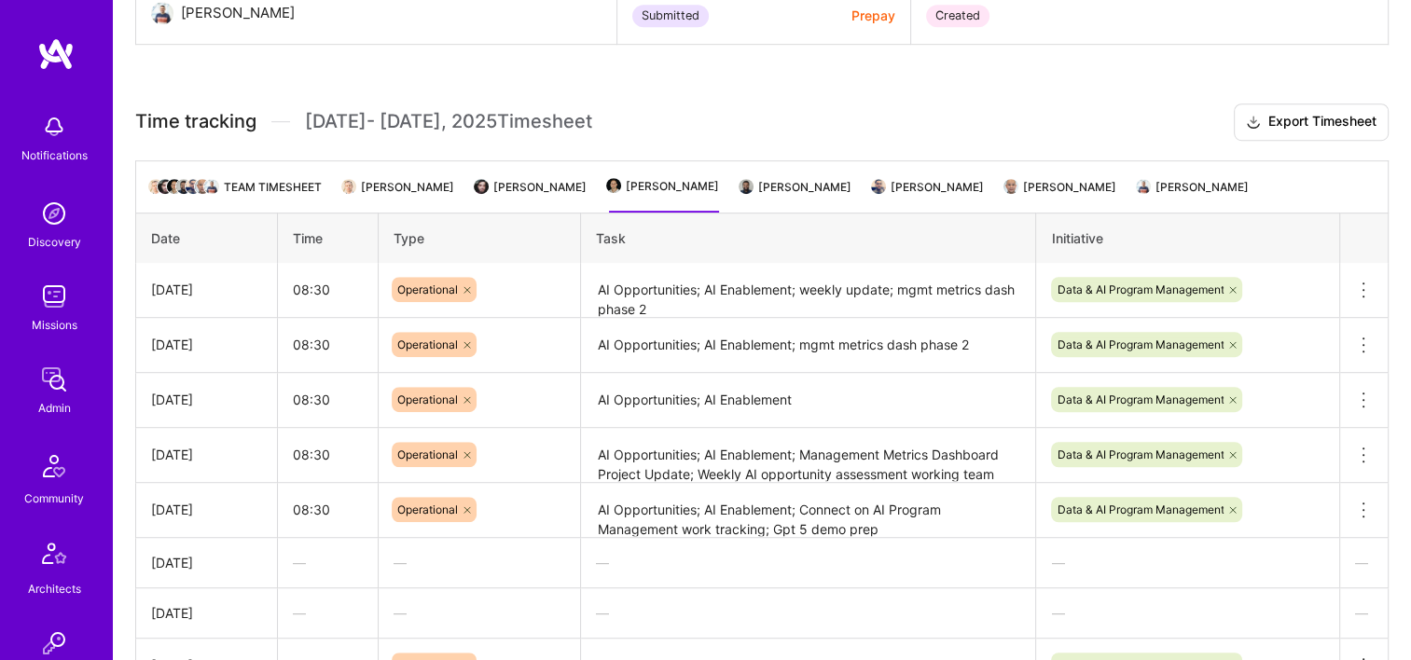
click at [742, 190] on li "Jaladeepan Kamaraju" at bounding box center [797, 194] width 110 height 36
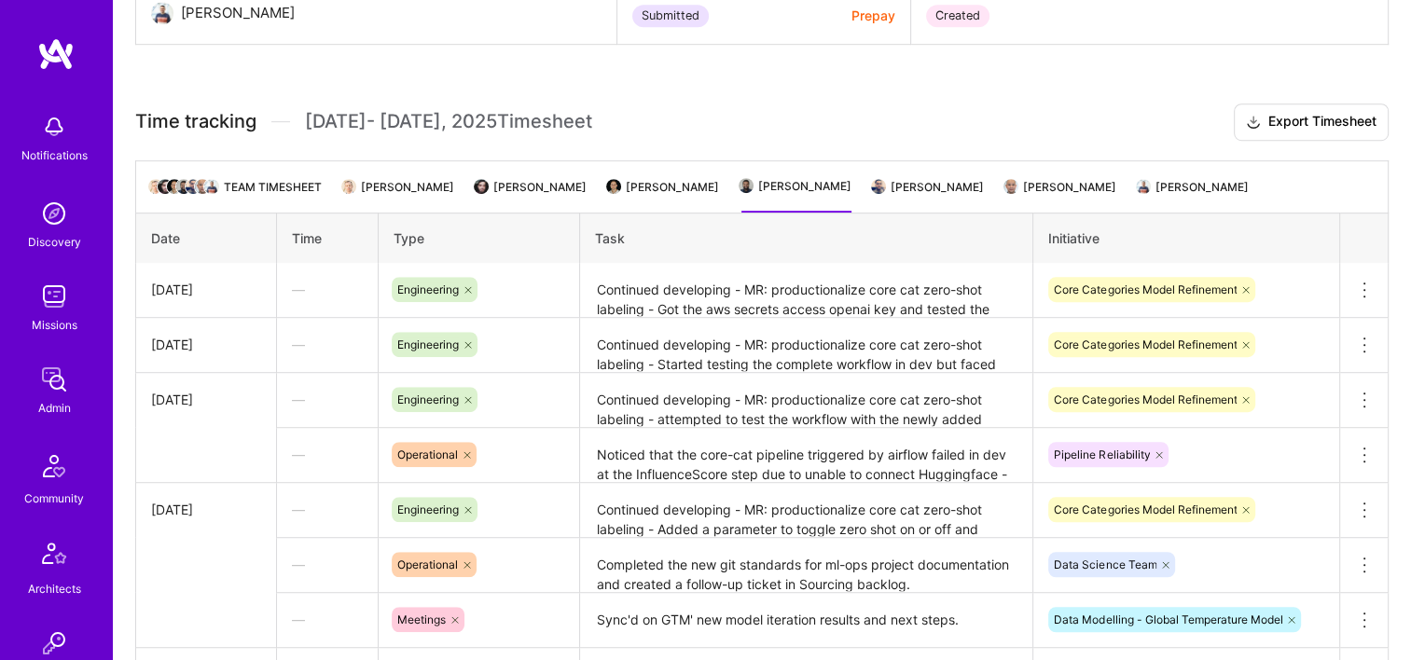
click at [814, 190] on ul "Team timesheet Keith Kelly Raed Ali Thomas Barr Jaladeepan Kamaraju Nabeel Khal…" at bounding box center [762, 186] width 1254 height 52
copy li "Jaladeepan Kamaraju"
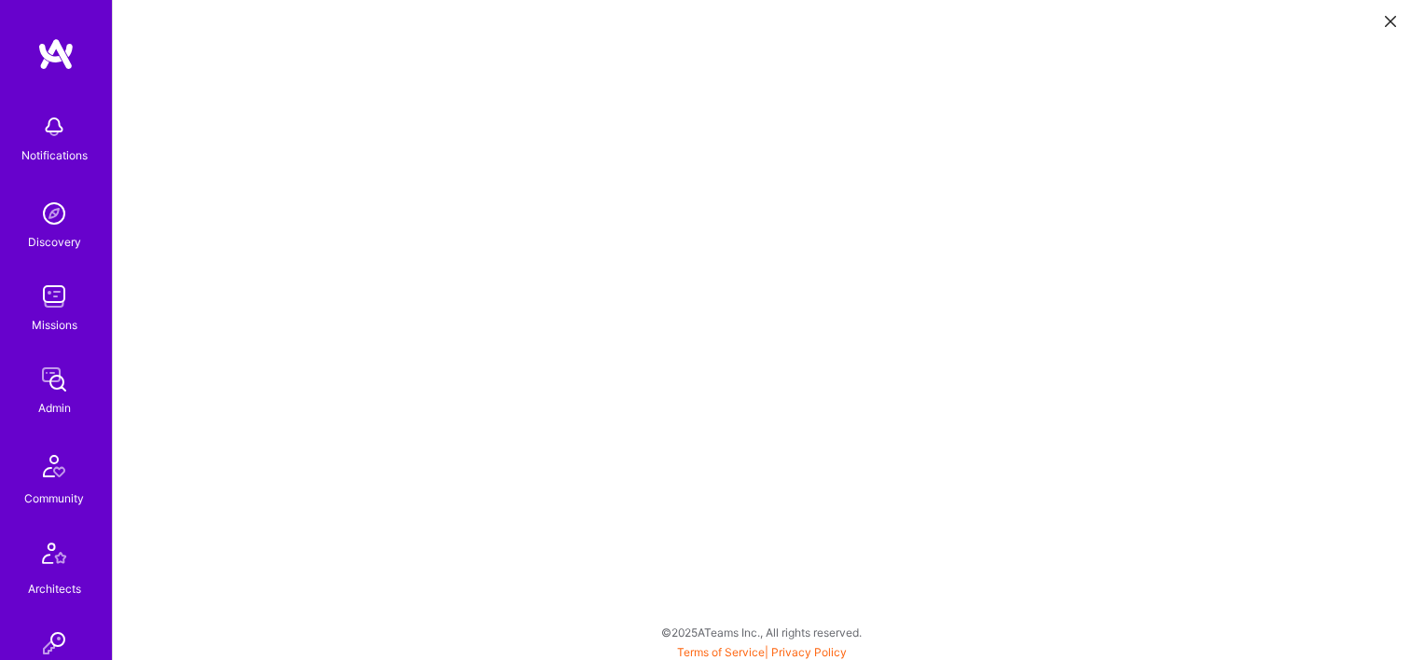
scroll to position [5, 0]
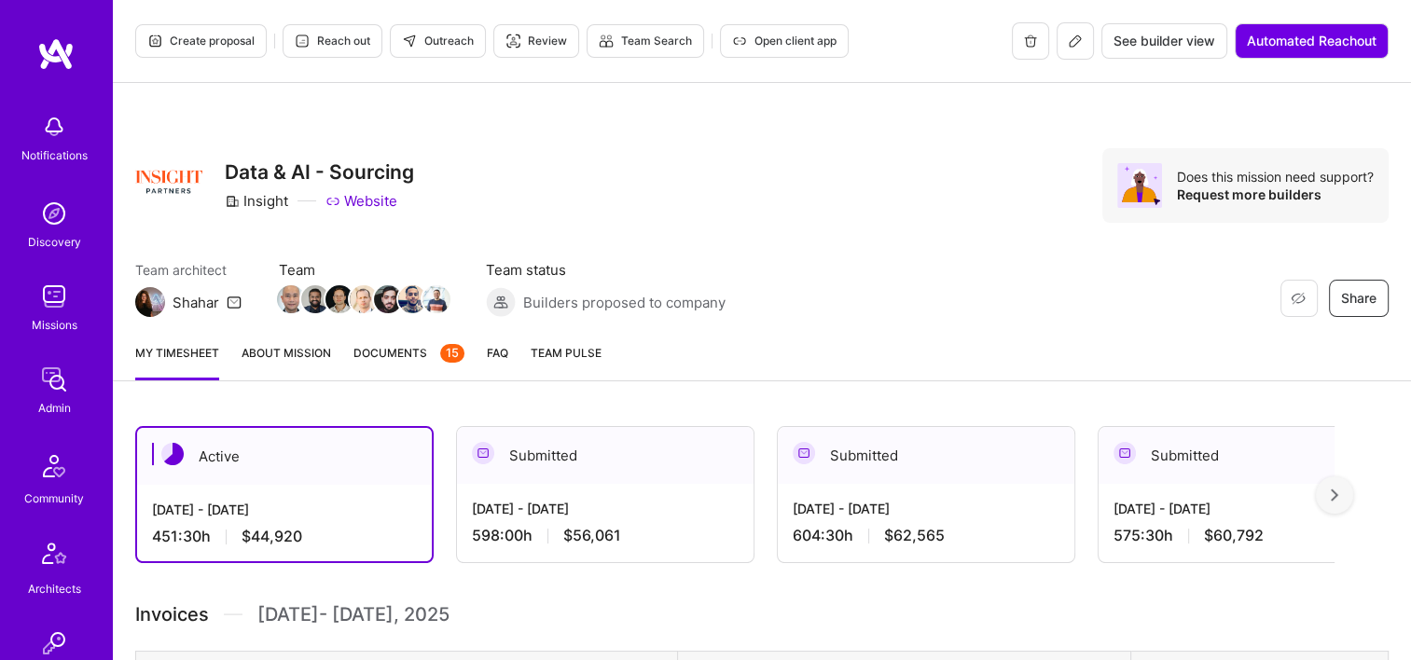
click at [412, 362] on span "Documents 15" at bounding box center [409, 353] width 111 height 20
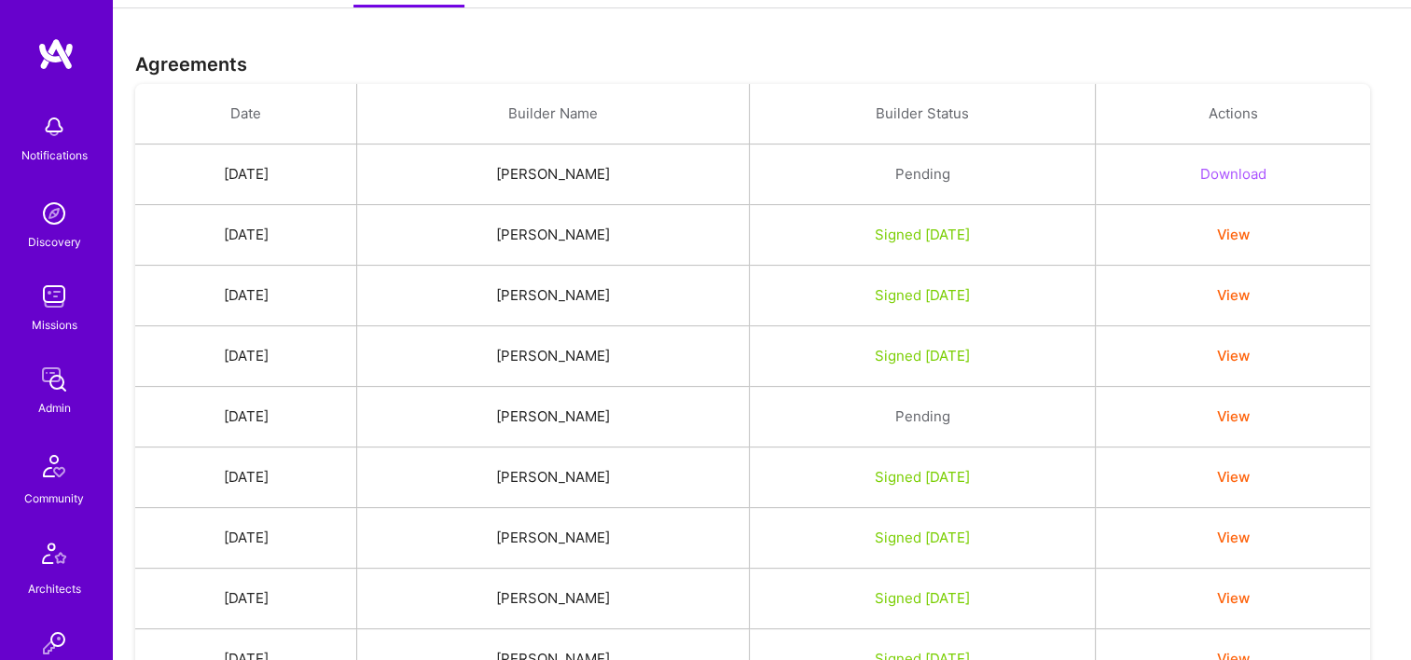
scroll to position [373, 0]
click at [1250, 171] on button "Download" at bounding box center [1233, 174] width 66 height 20
click at [1250, 232] on button "View" at bounding box center [1233, 235] width 33 height 20
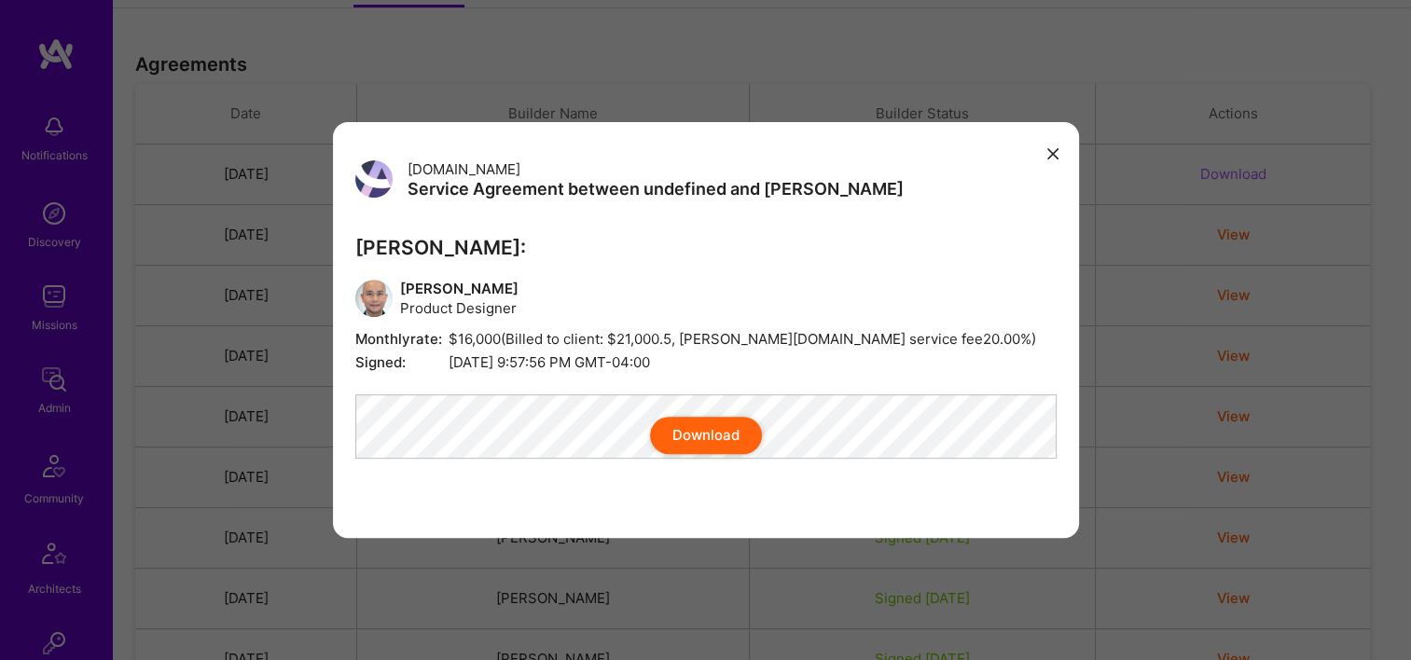
click at [701, 451] on button "Download" at bounding box center [706, 435] width 112 height 37
click at [1049, 148] on icon "modal" at bounding box center [1052, 153] width 11 height 11
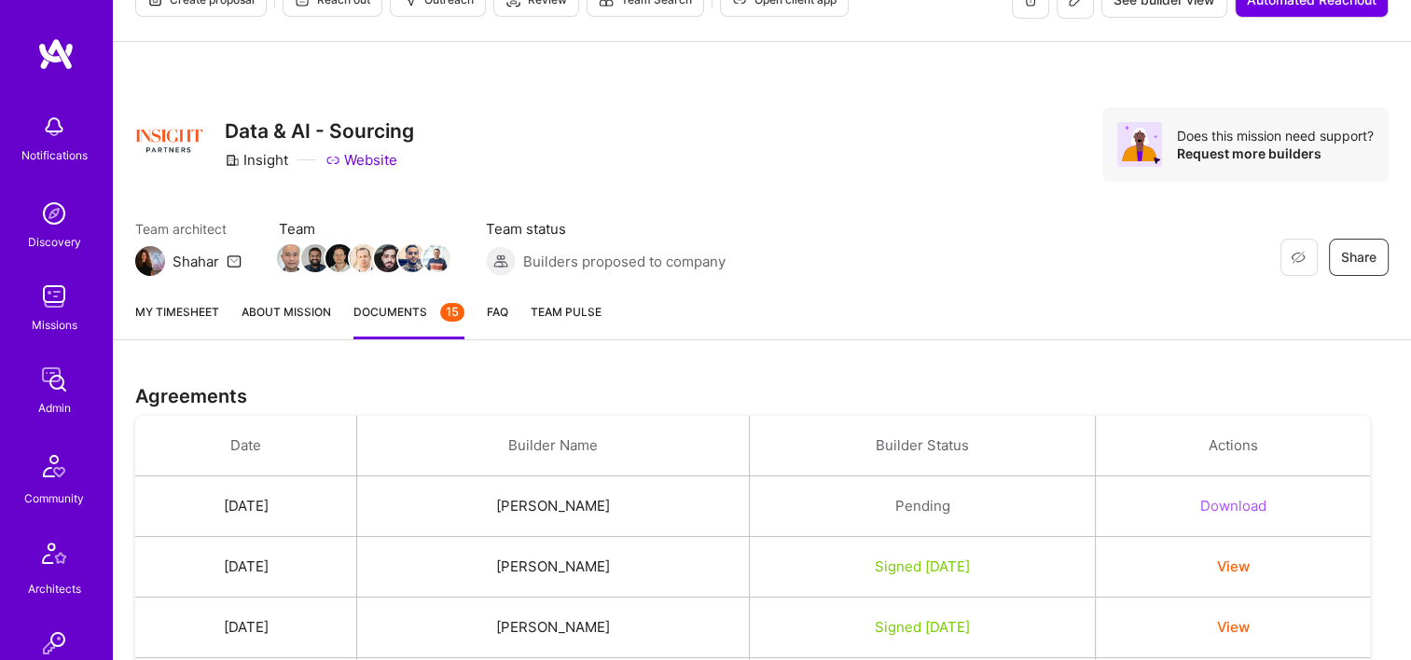
scroll to position [0, 0]
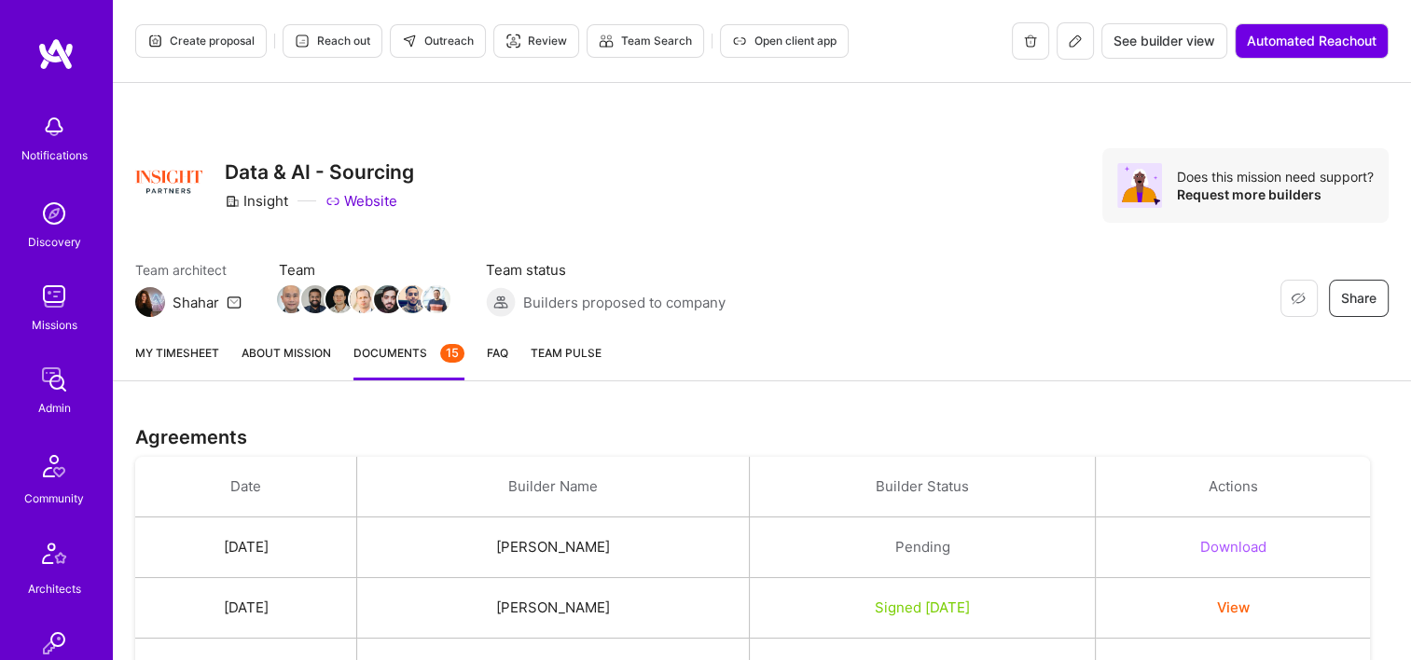
click at [796, 30] on button "Open client app" at bounding box center [784, 41] width 129 height 34
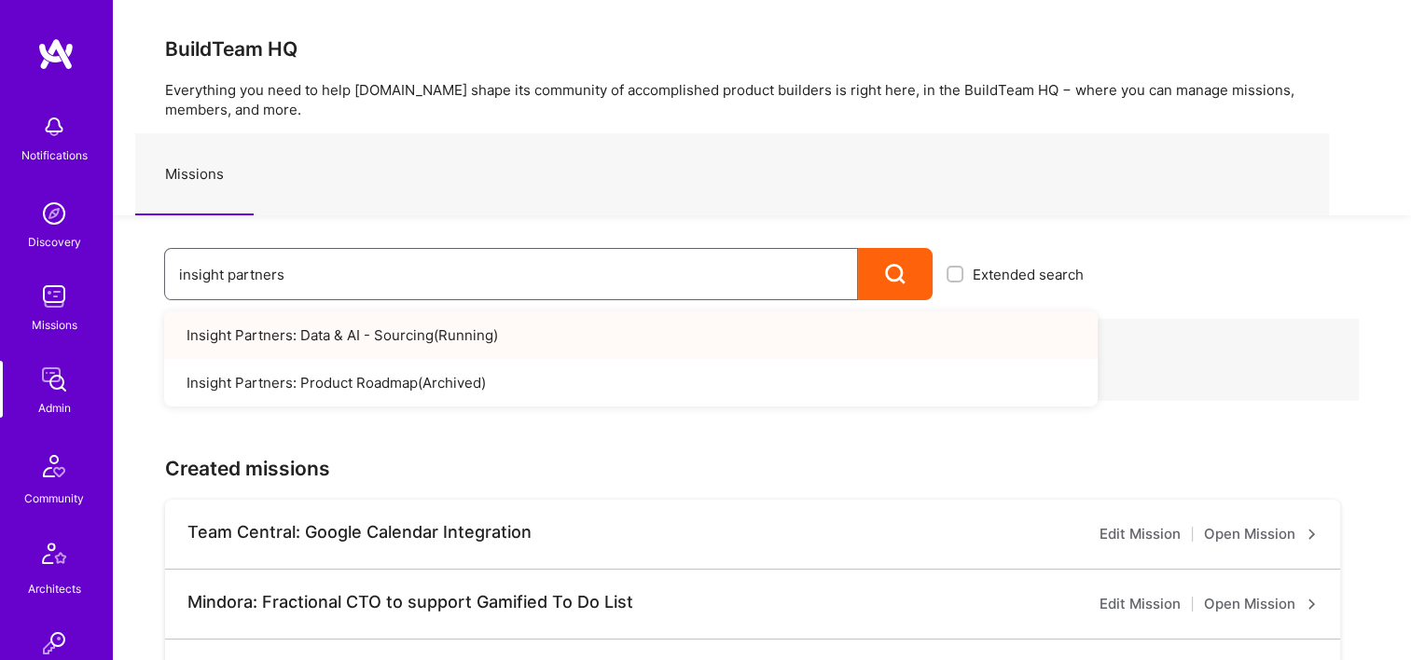
drag, startPoint x: 95, startPoint y: 285, endPoint x: 302, endPoint y: 287, distance: 207.1
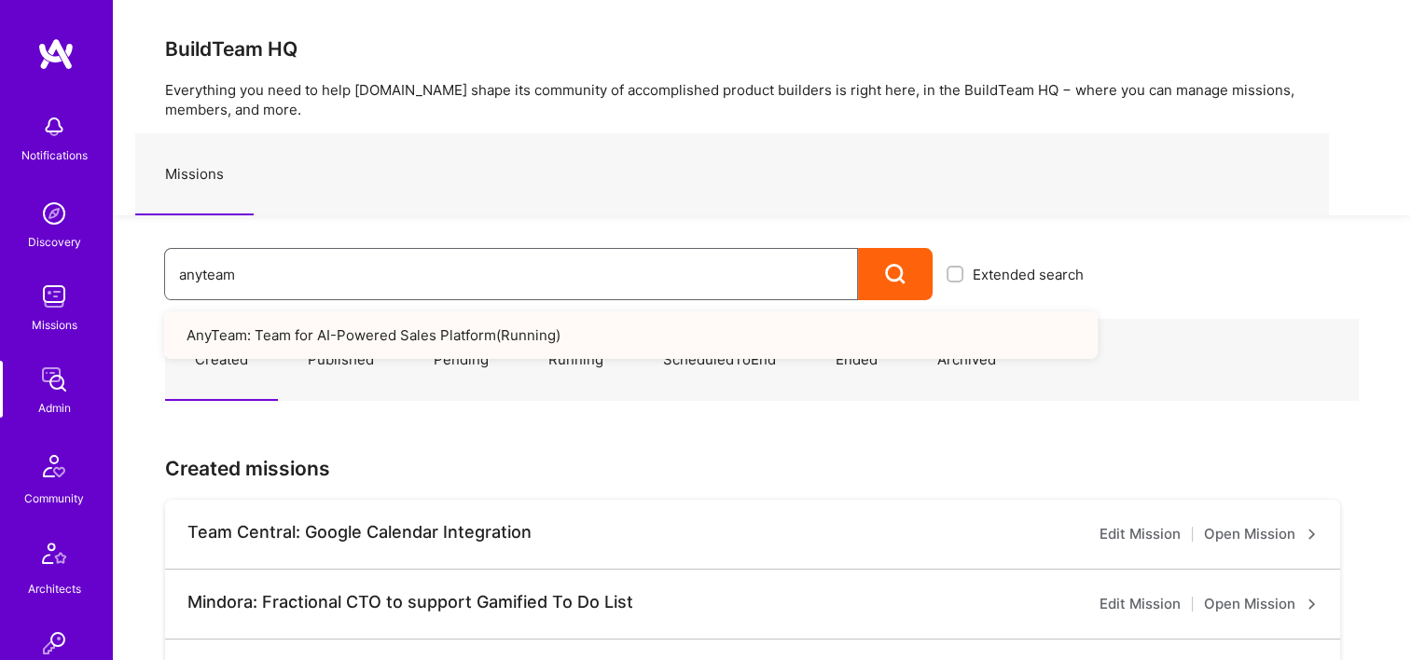
type input "anyteam"
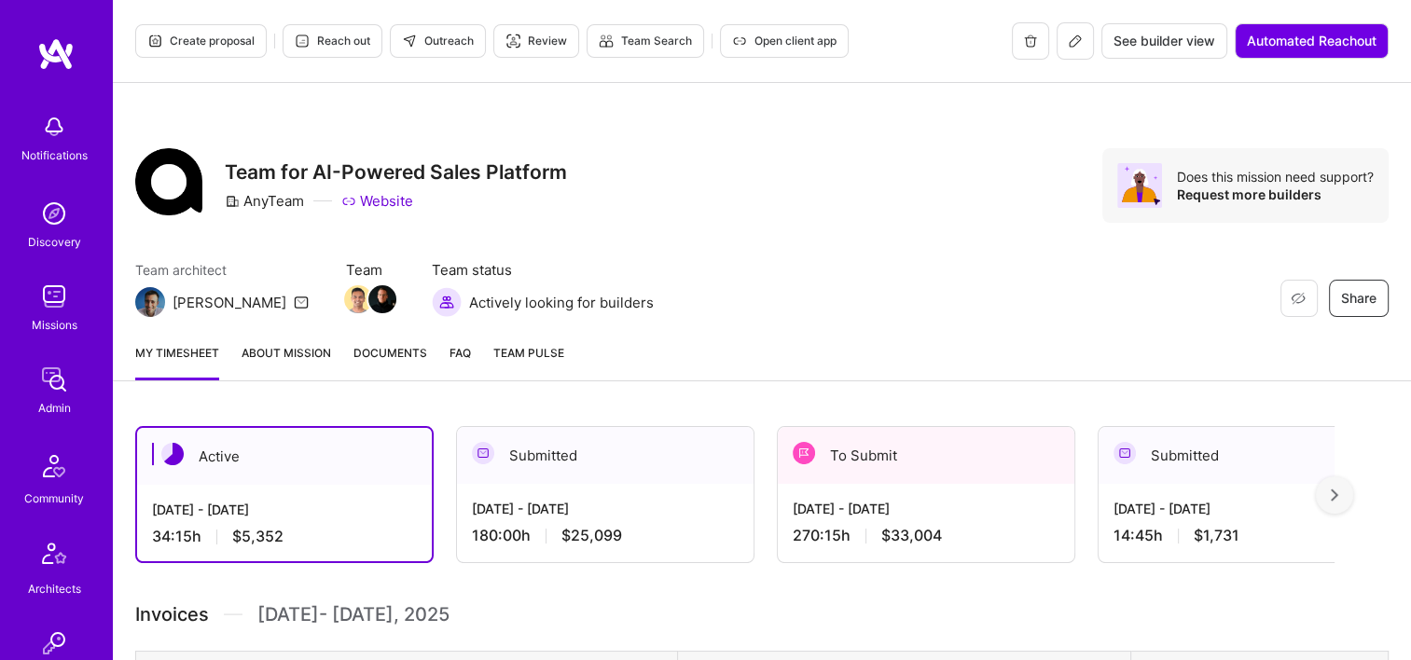
click at [394, 354] on span "Documents" at bounding box center [391, 353] width 74 height 20
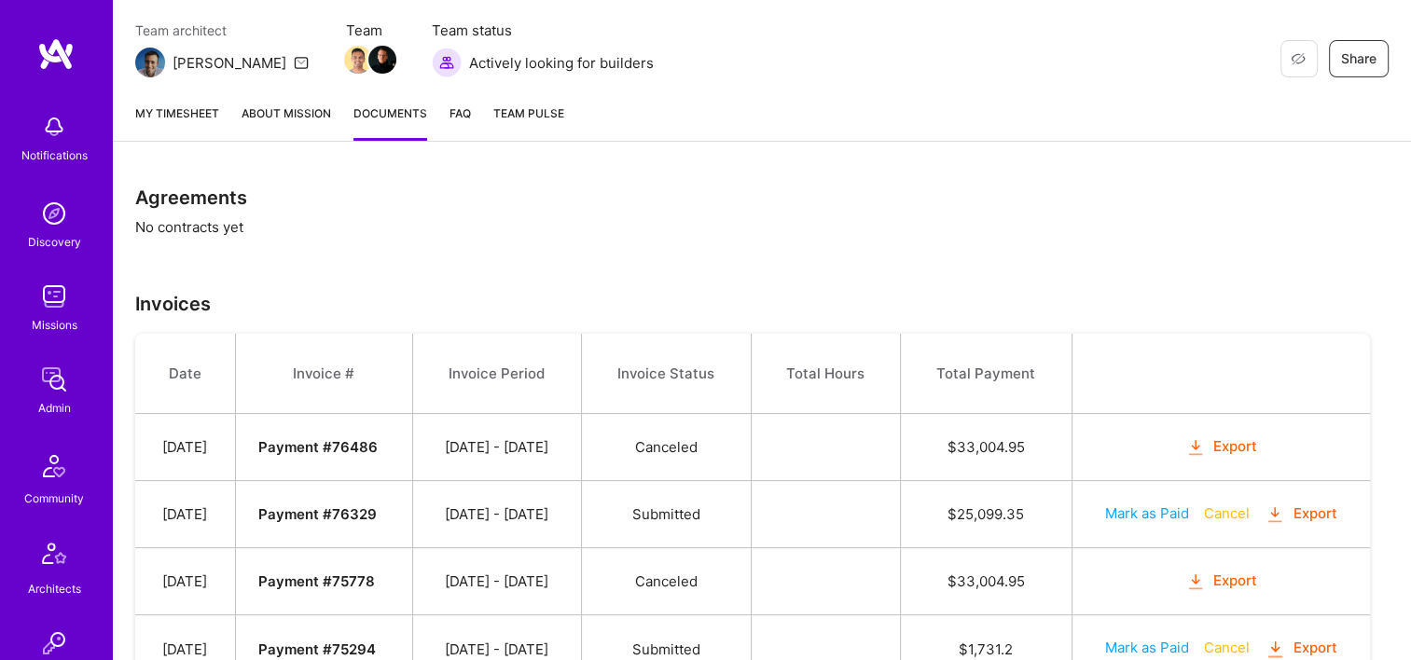
scroll to position [134, 0]
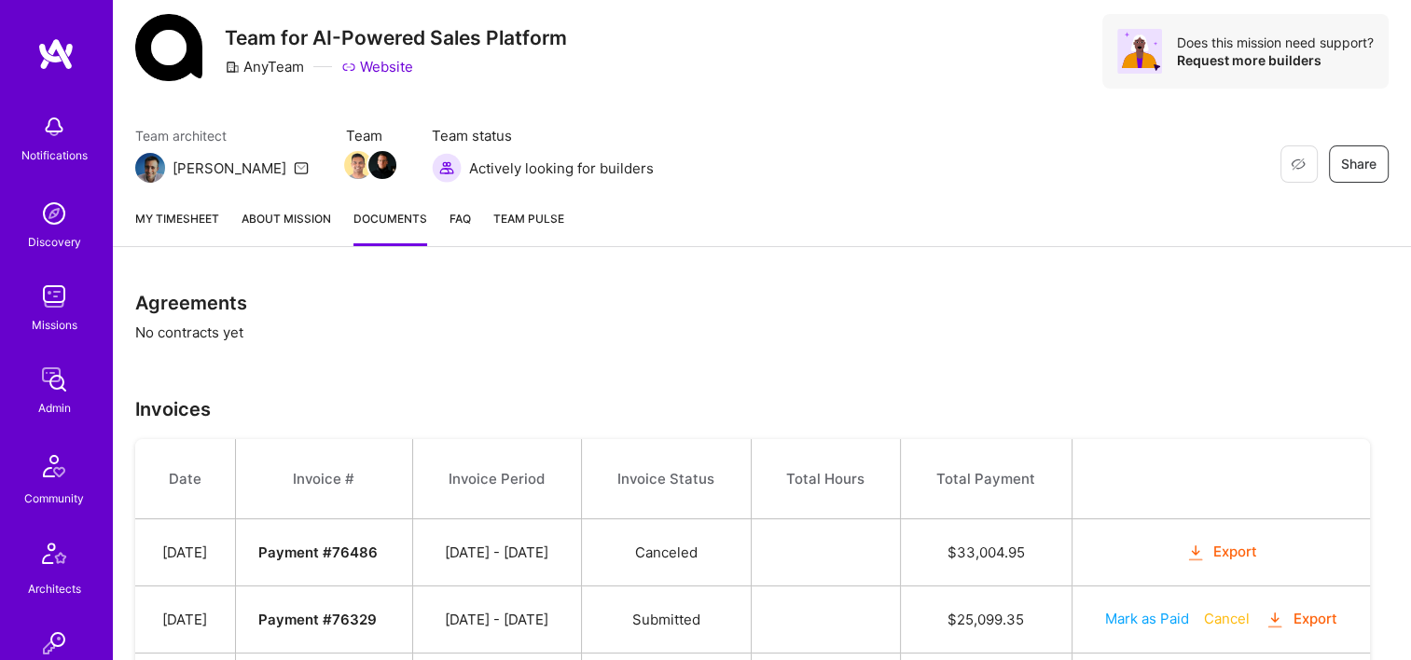
click at [209, 217] on link "My timesheet" at bounding box center [177, 227] width 84 height 37
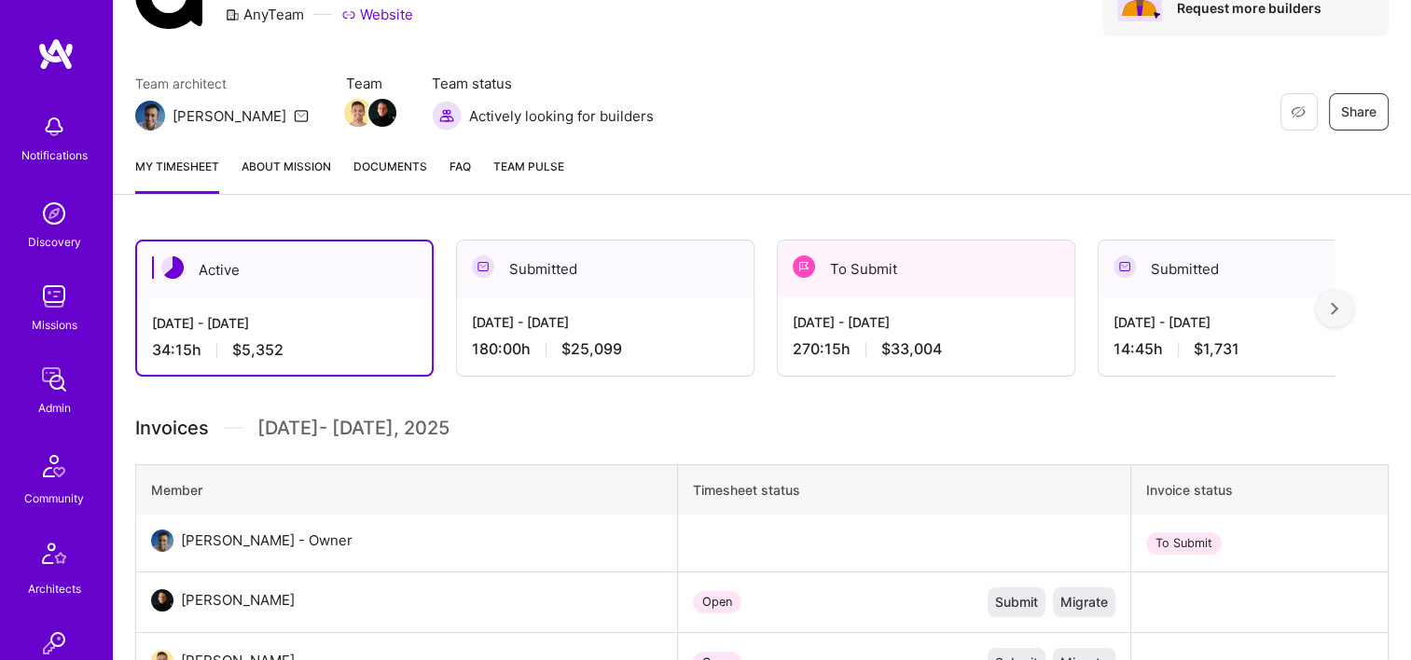
click at [961, 279] on div "To Submit" at bounding box center [926, 269] width 297 height 57
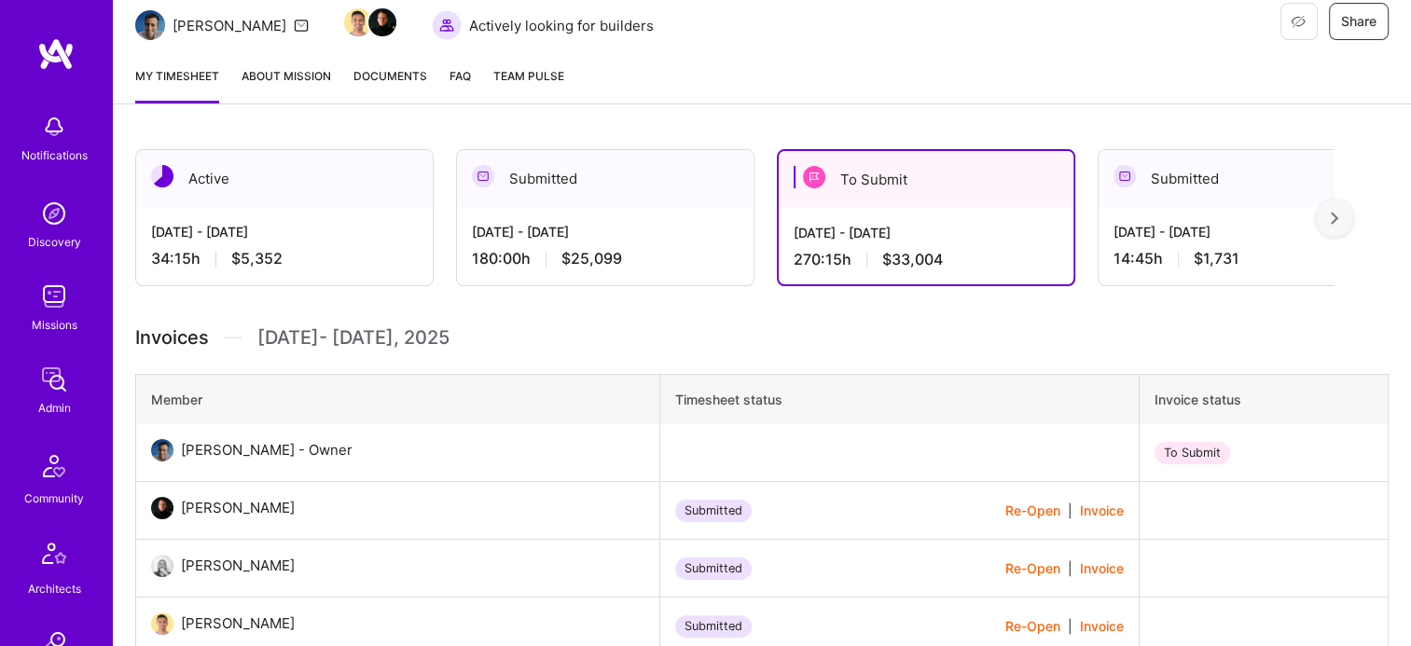
scroll to position [466, 0]
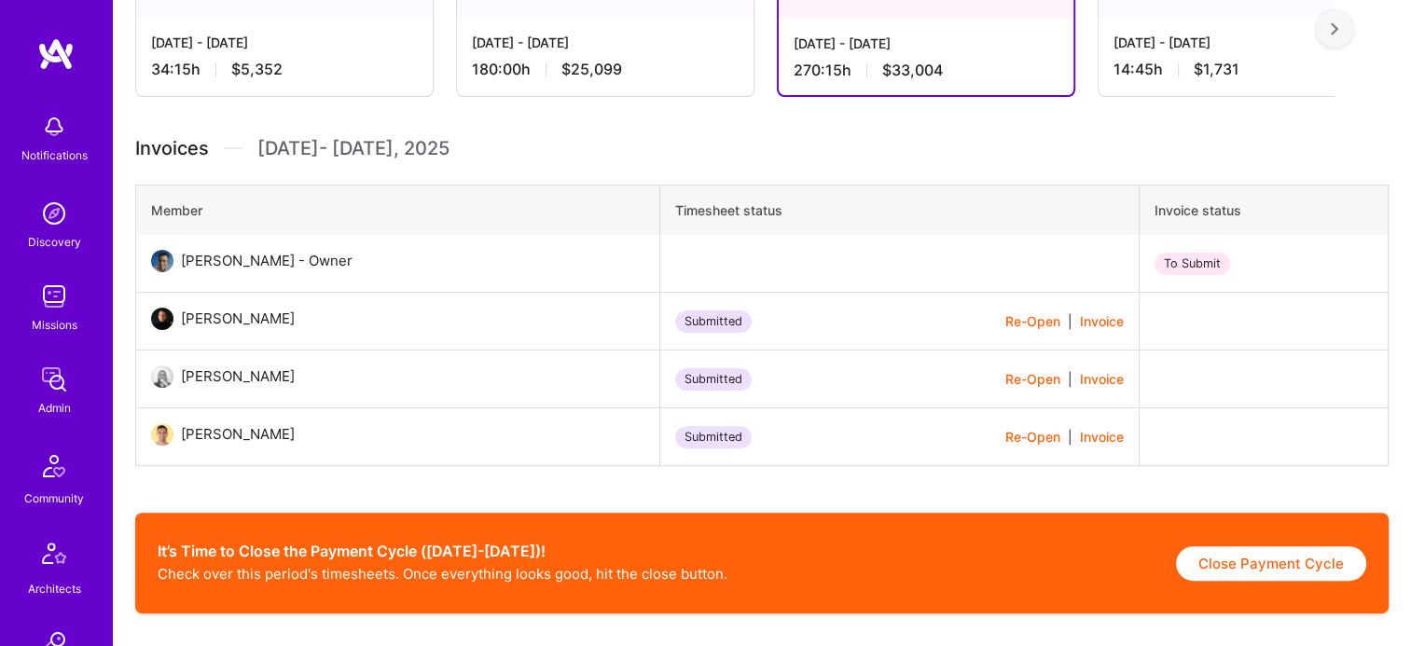
click at [1213, 552] on button "Close Payment Cycle" at bounding box center [1271, 564] width 190 height 35
select select "68772f33247ab5518d054d45"
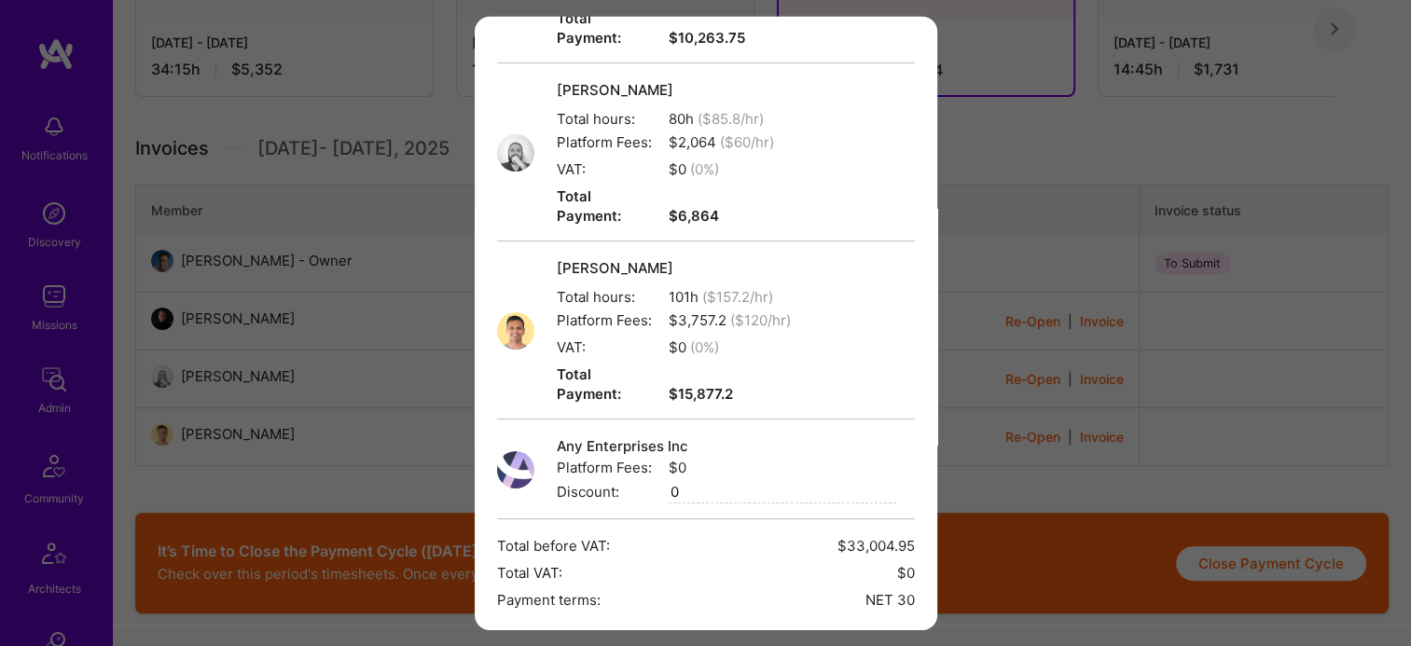
scroll to position [357, 0]
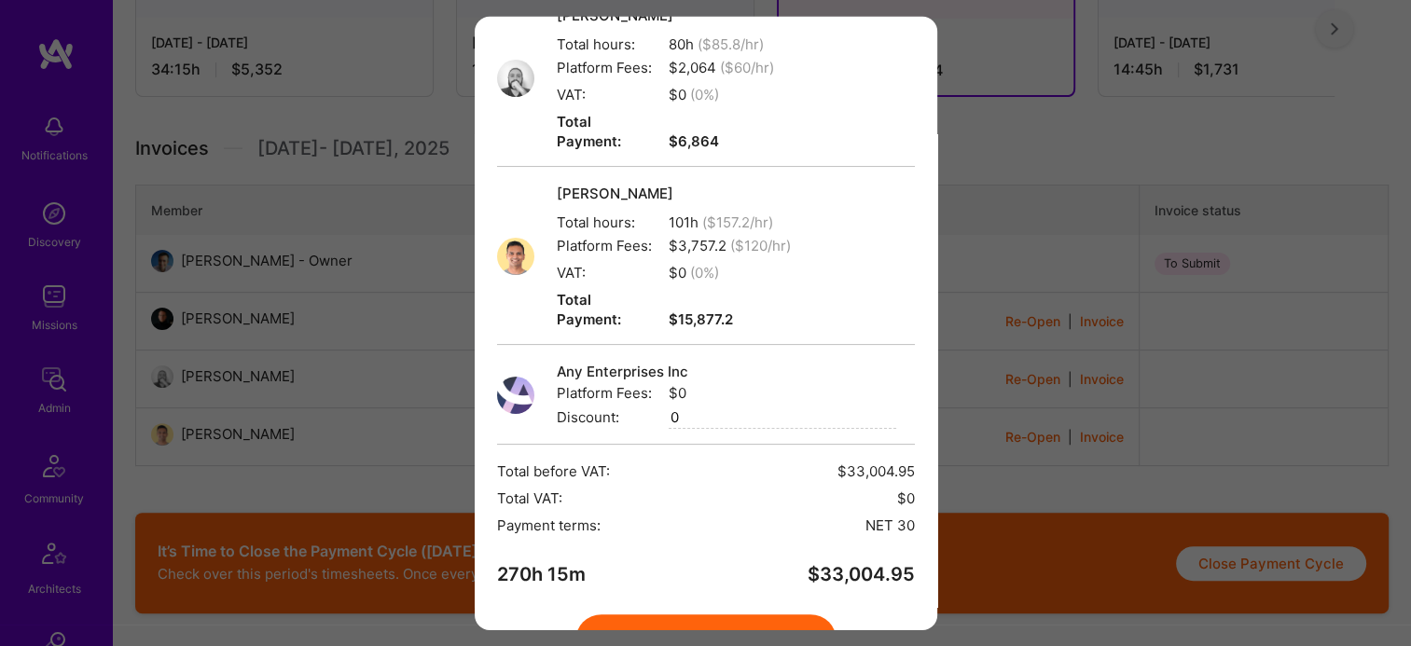
click at [702, 407] on input "0" at bounding box center [783, 418] width 228 height 22
paste input "3582.15"
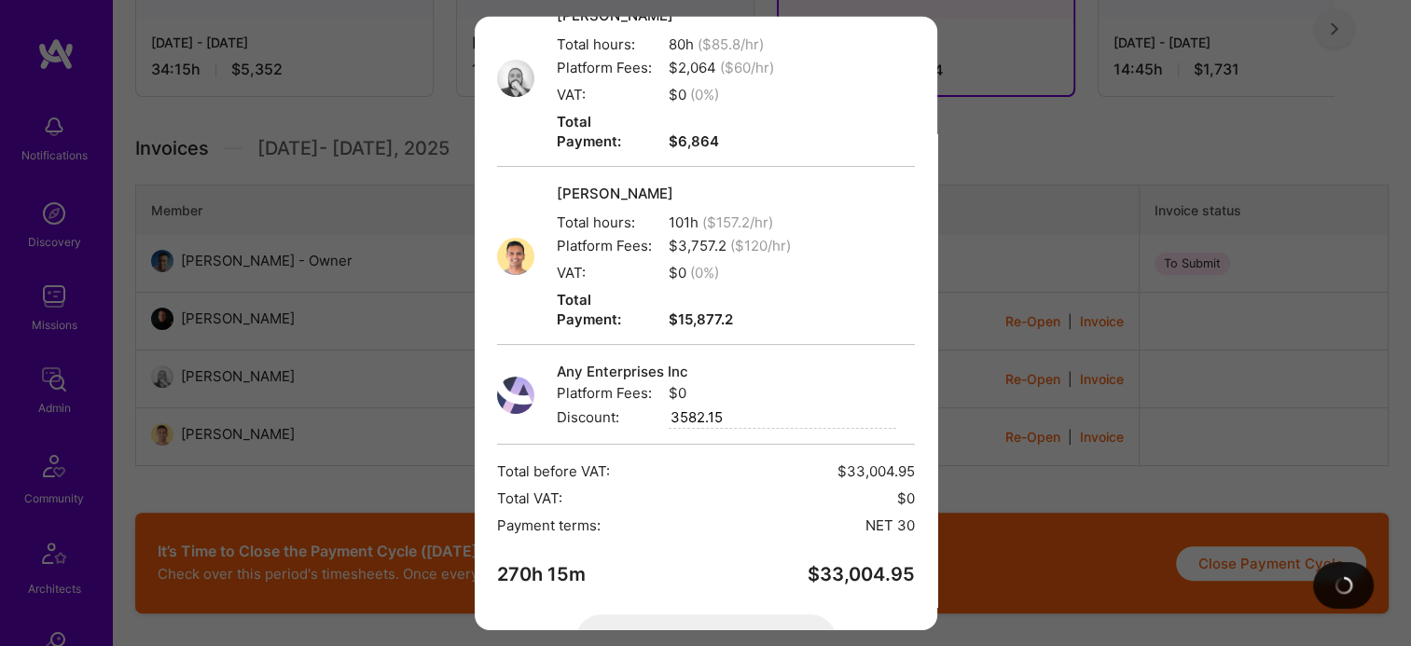
type input "0"
paste input "3582.15"
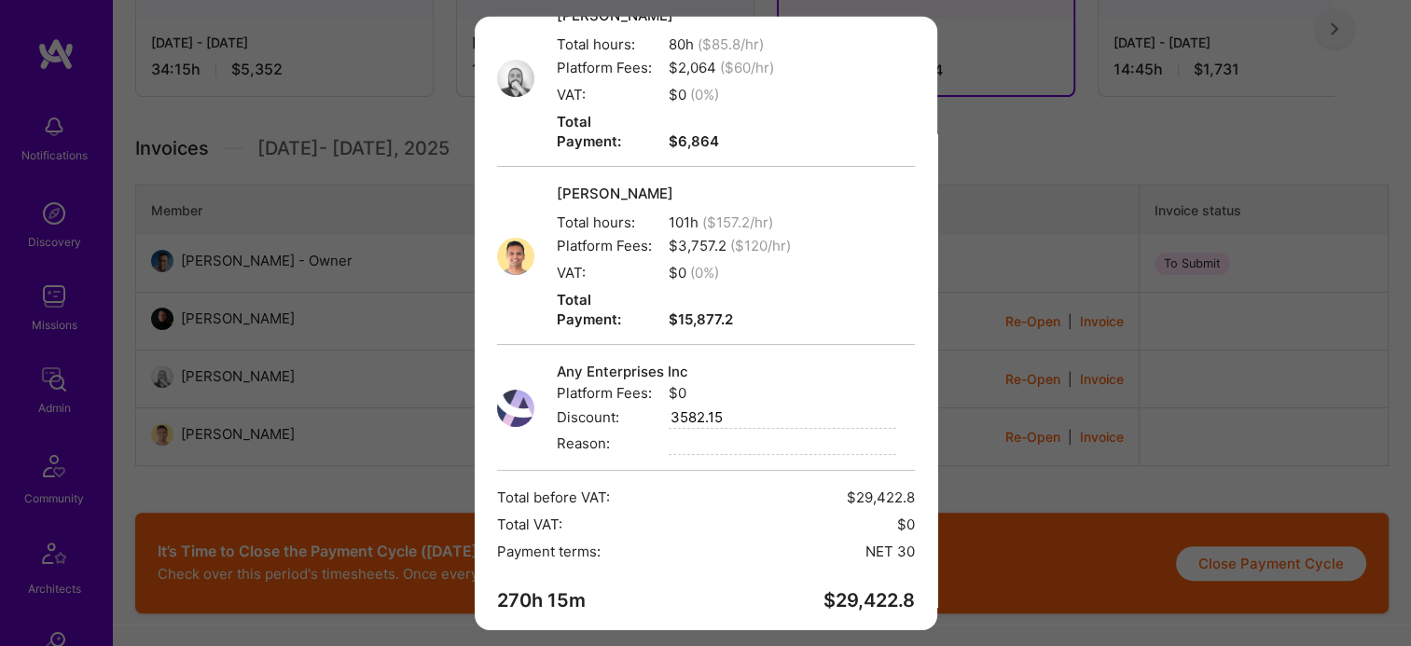
type input "3582.15"
click at [676, 433] on input "modal" at bounding box center [783, 444] width 228 height 22
type input "Service Adjustment"
click at [631, 394] on div "Any Enterprises Inc Platform Fees: $0 Discount: 3582.15 Reason: Service Adjustm…" at bounding box center [706, 416] width 418 height 109
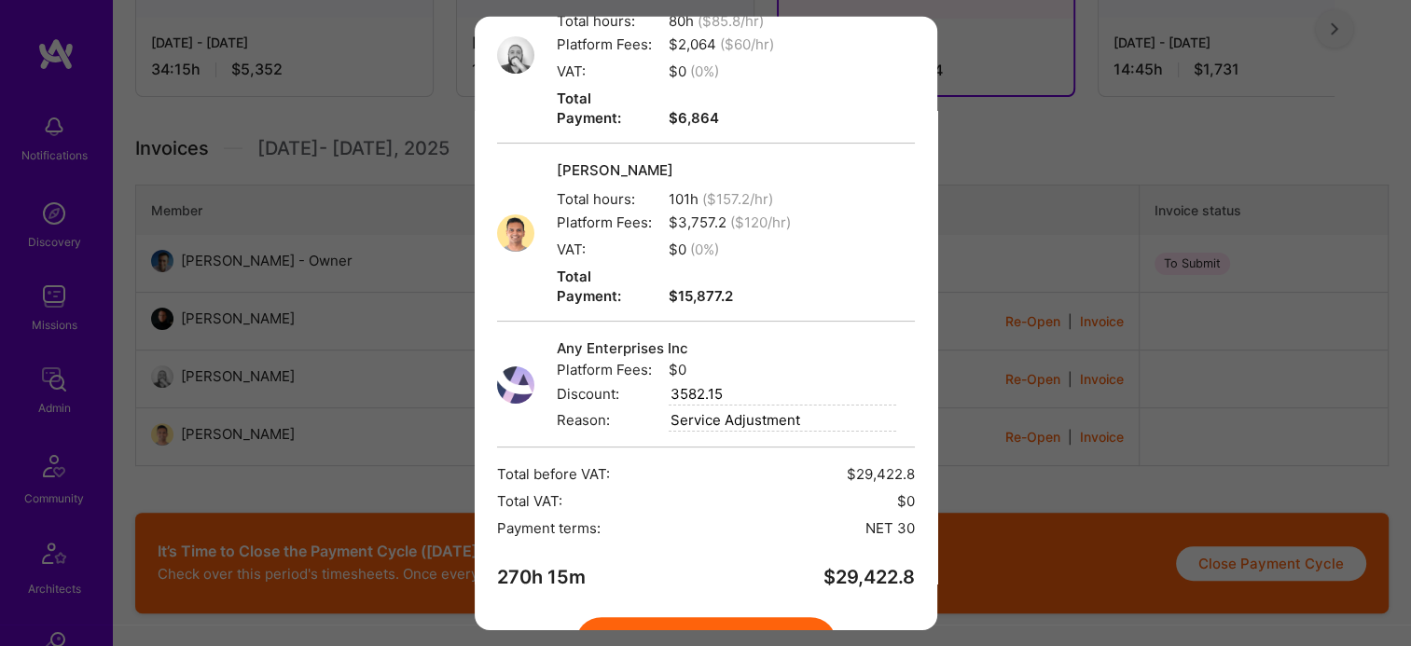
scroll to position [383, 0]
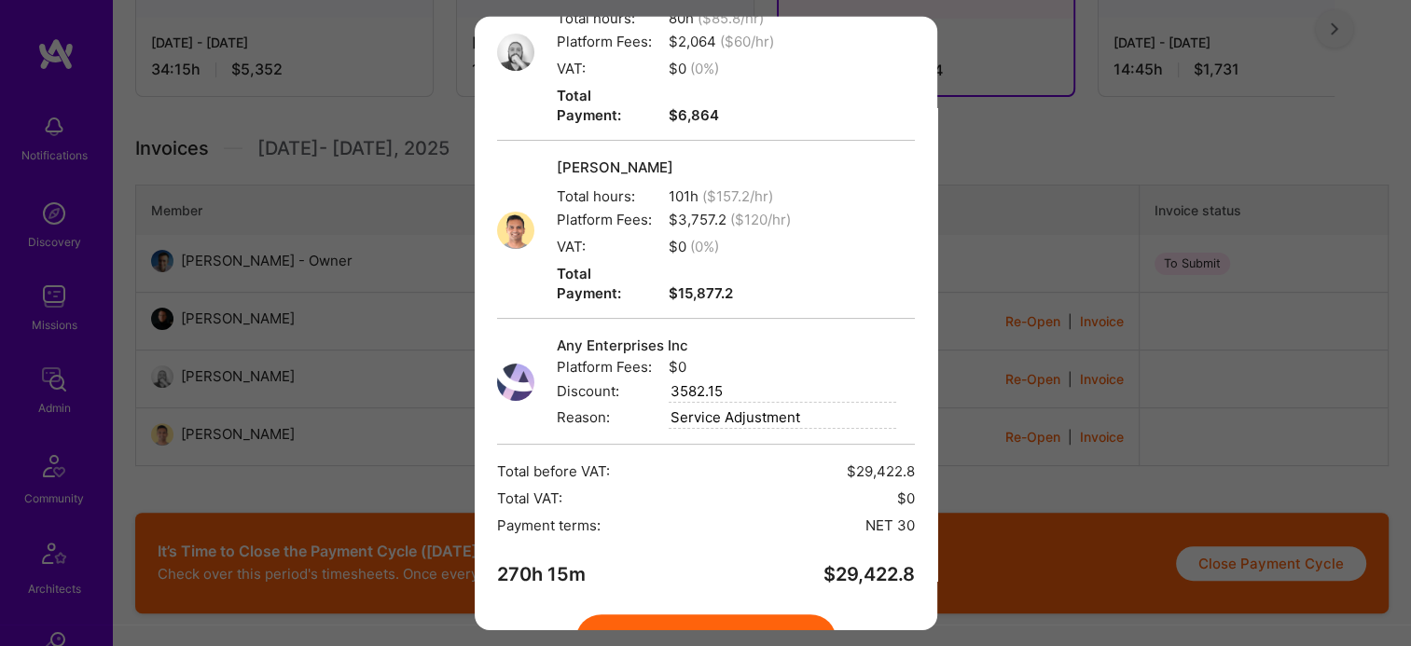
click at [784, 615] on button "Create" at bounding box center [706, 641] width 261 height 52
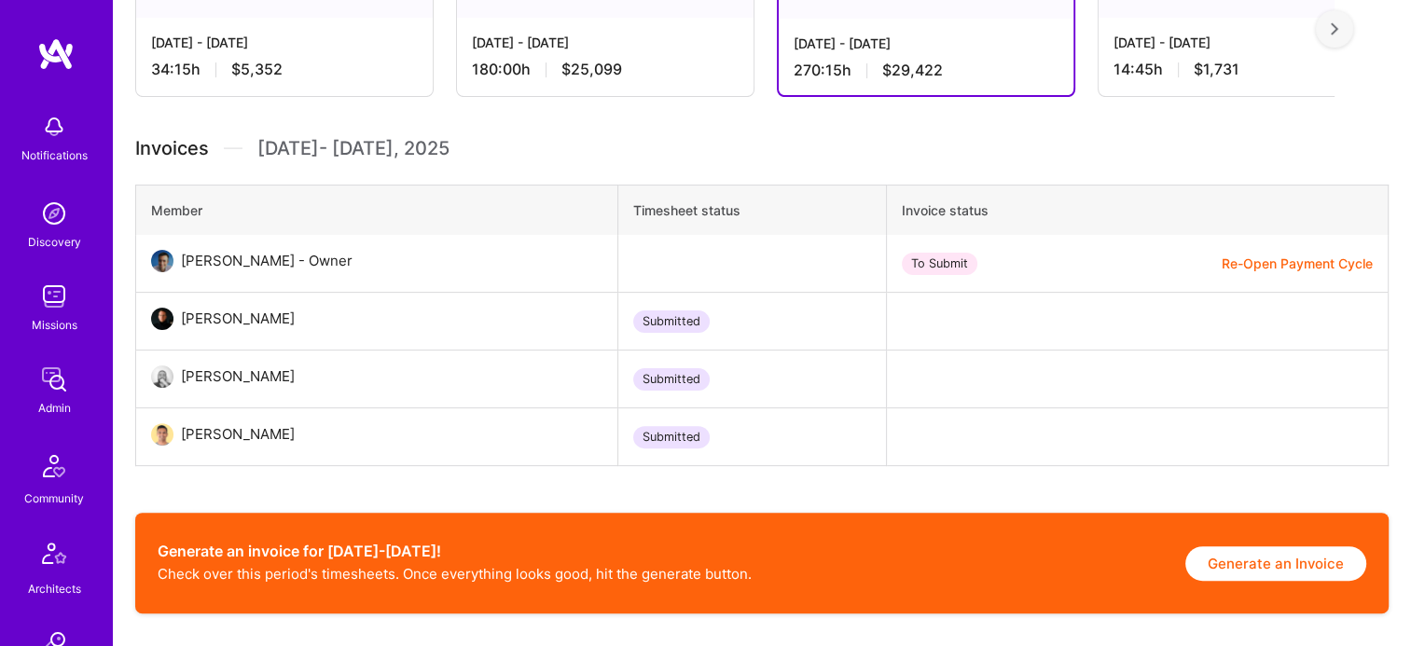
click at [1213, 548] on button "Generate an Invoice" at bounding box center [1276, 564] width 181 height 35
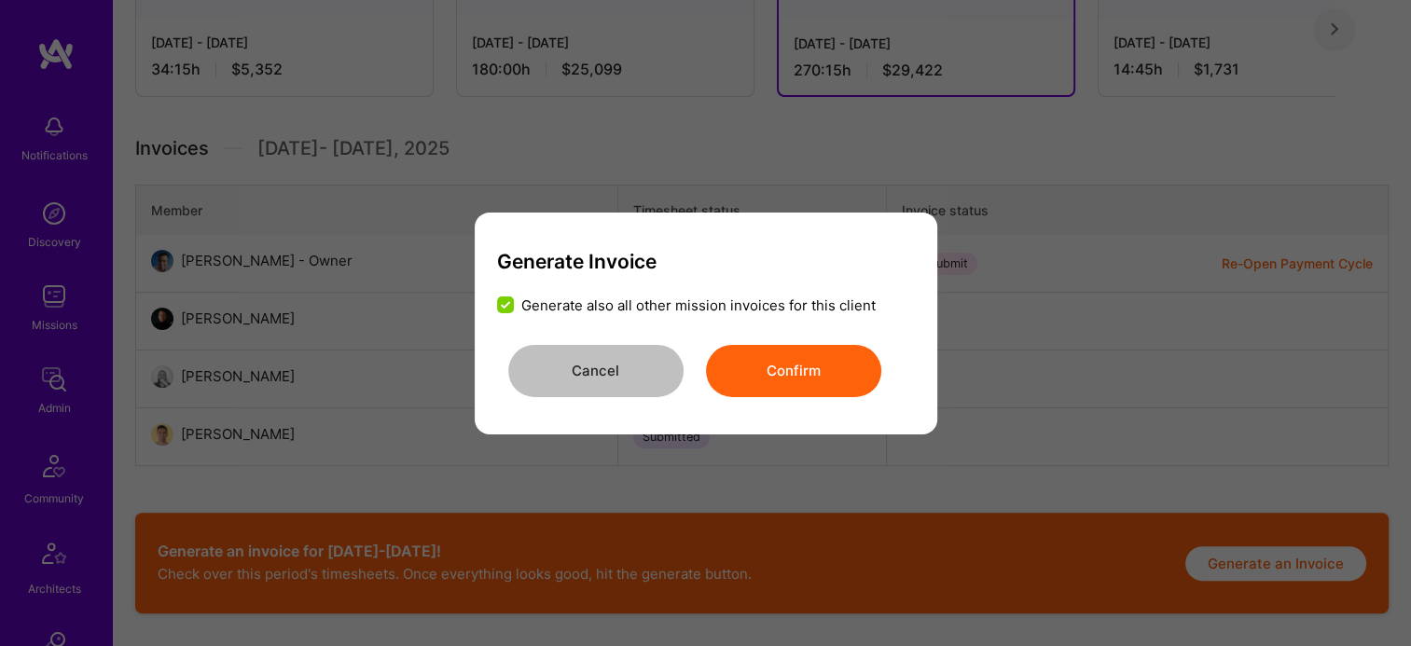
click at [784, 353] on button "Confirm" at bounding box center [793, 371] width 175 height 52
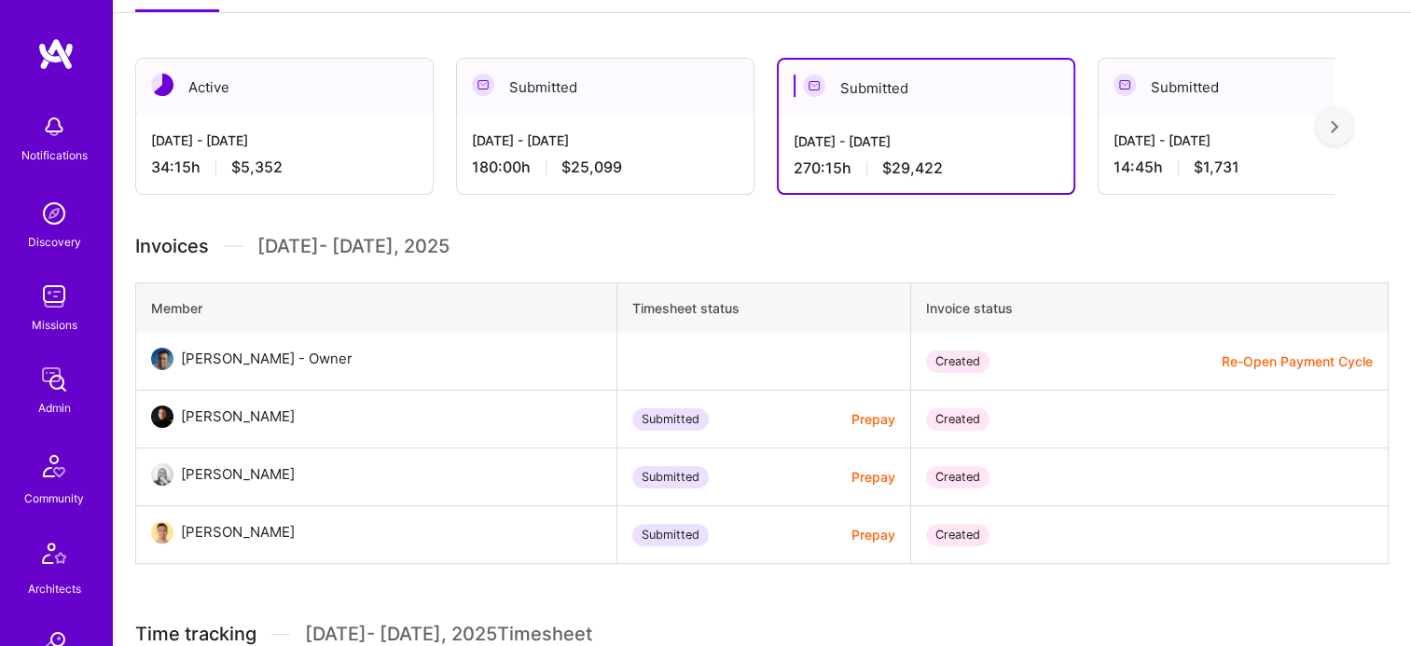
scroll to position [280, 0]
